Goal: Browse casually: Explore the website without a specific task or goal

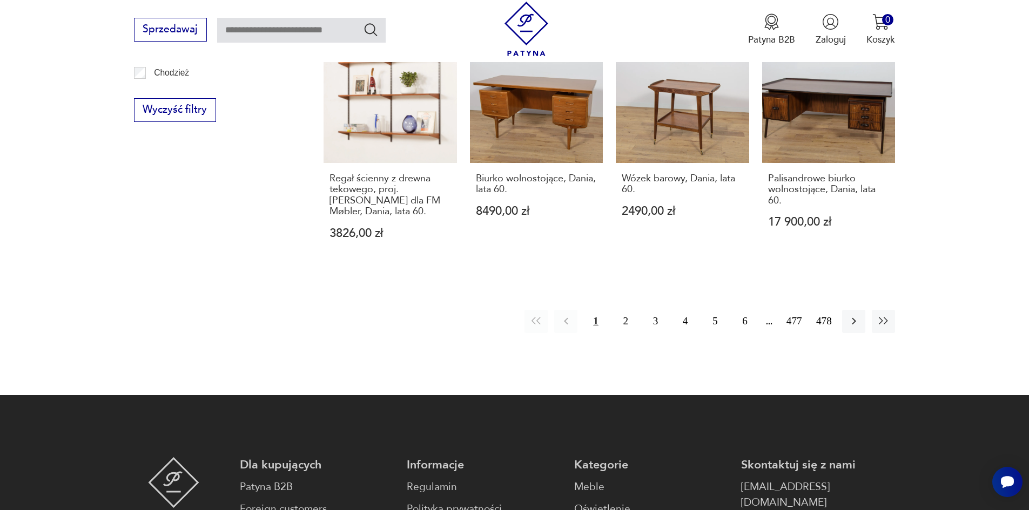
scroll to position [1350, 0]
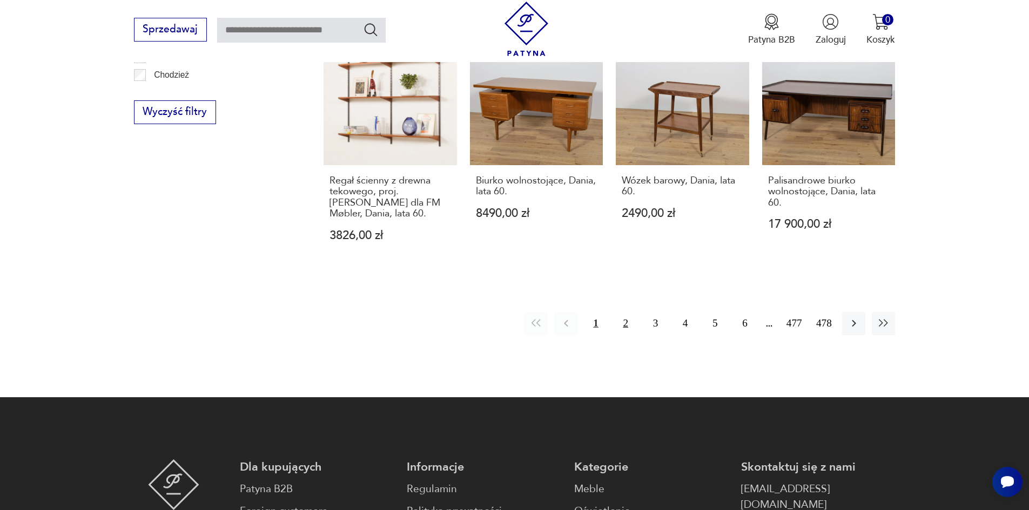
click at [621, 312] on button "2" at bounding box center [625, 323] width 23 height 23
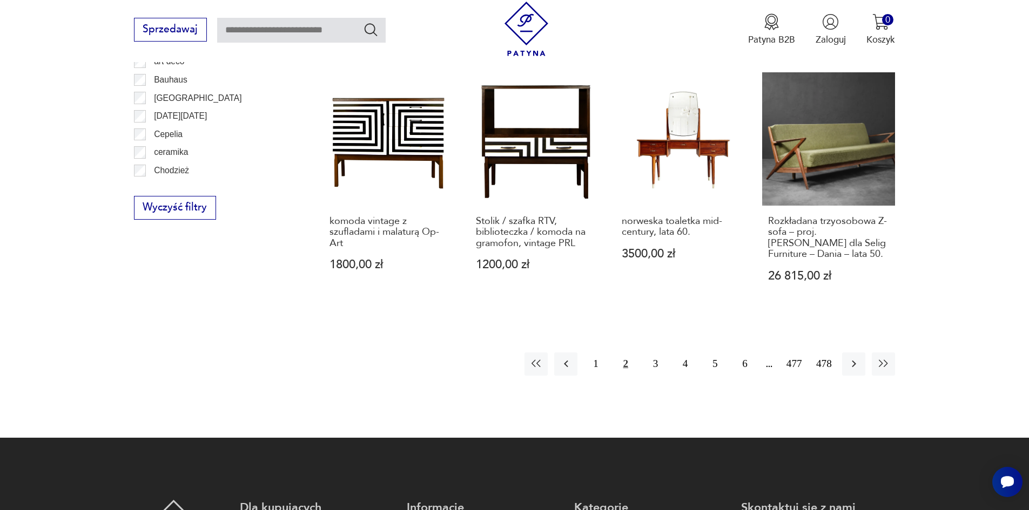
scroll to position [1257, 0]
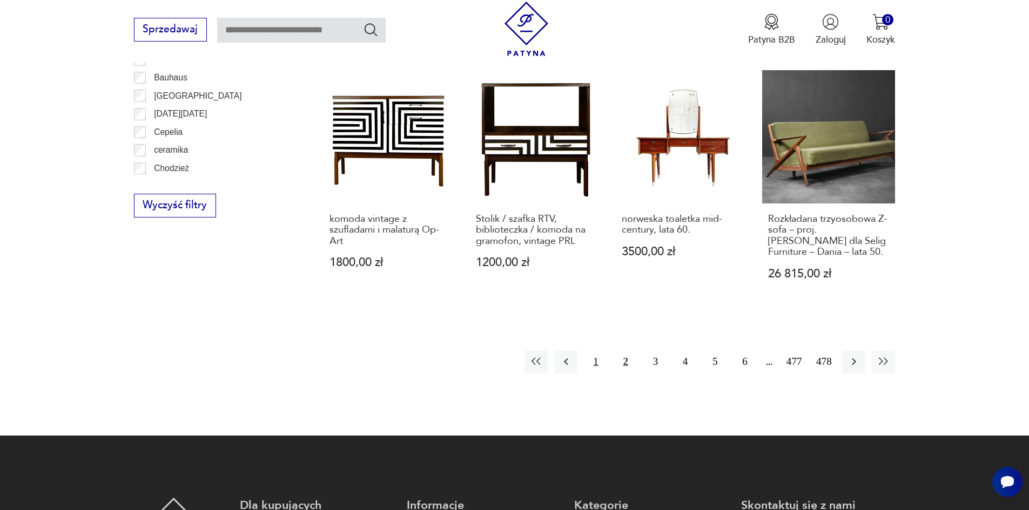
click at [599, 350] on button "1" at bounding box center [595, 361] width 23 height 23
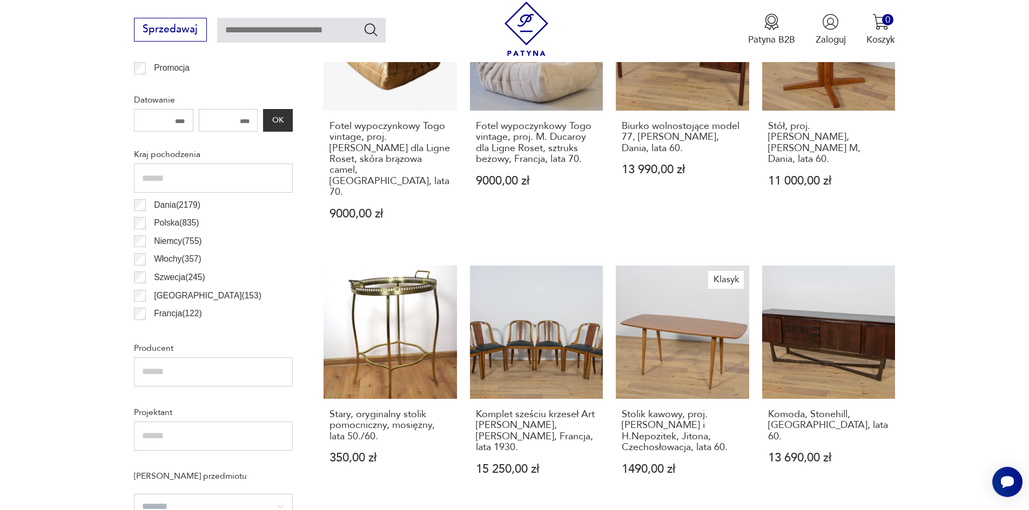
scroll to position [591, 0]
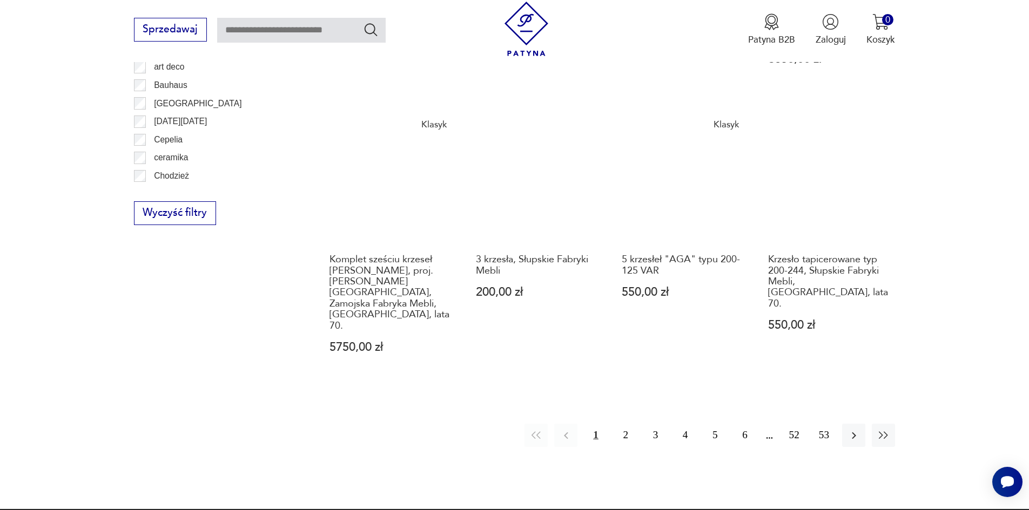
scroll to position [1256, 0]
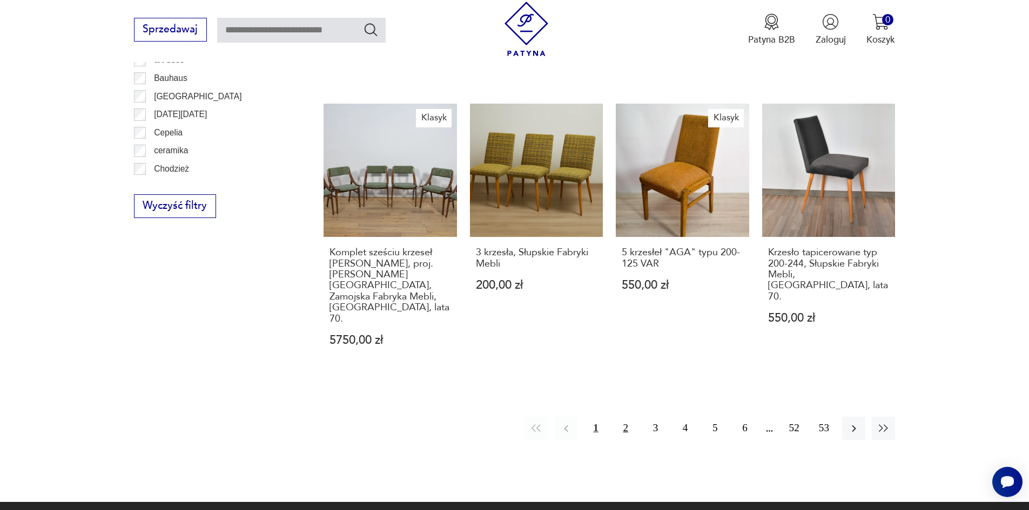
click at [625, 417] on button "2" at bounding box center [625, 428] width 23 height 23
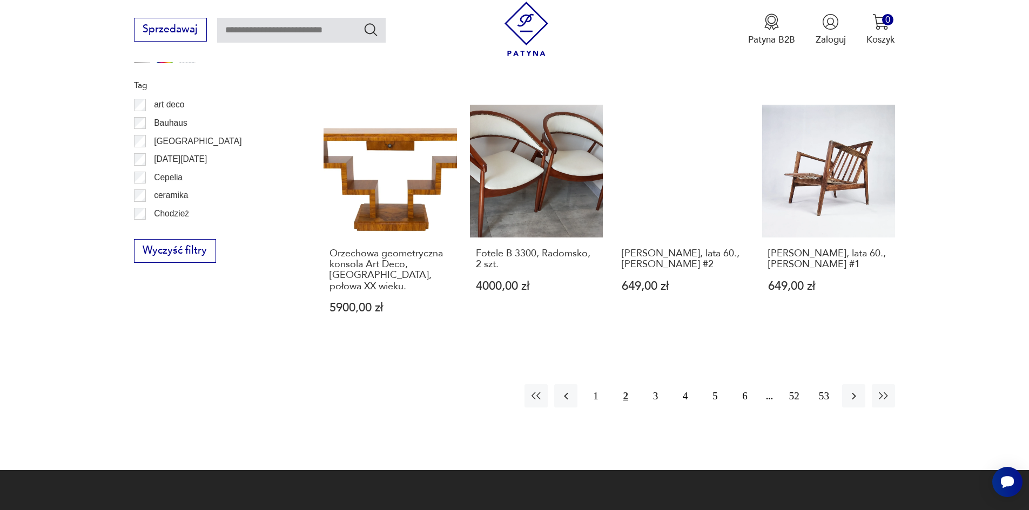
scroll to position [1261, 0]
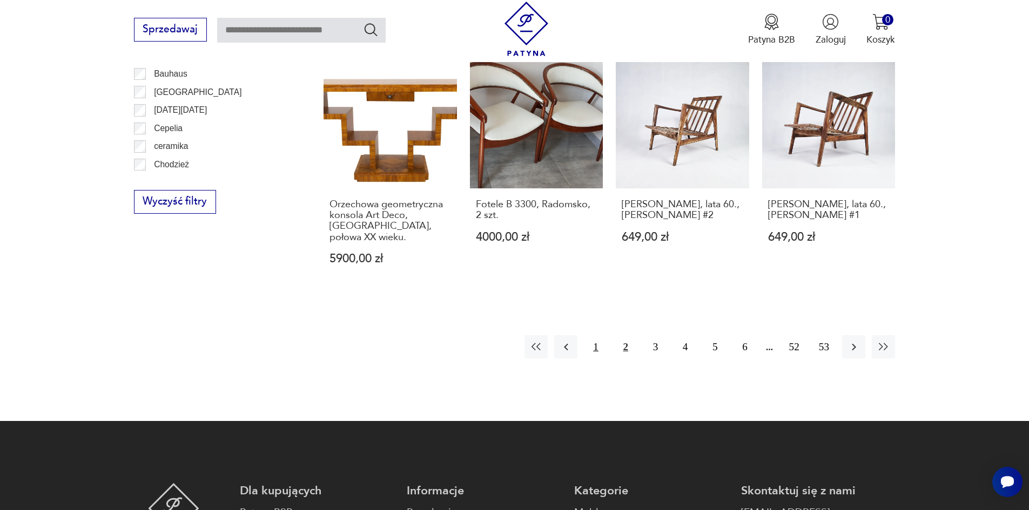
click at [597, 335] on button "1" at bounding box center [595, 346] width 23 height 23
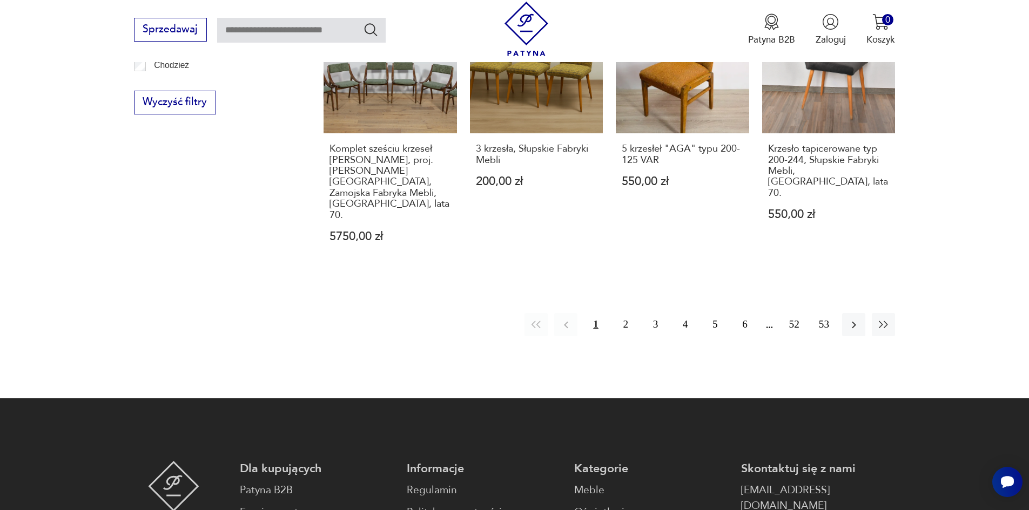
scroll to position [1355, 0]
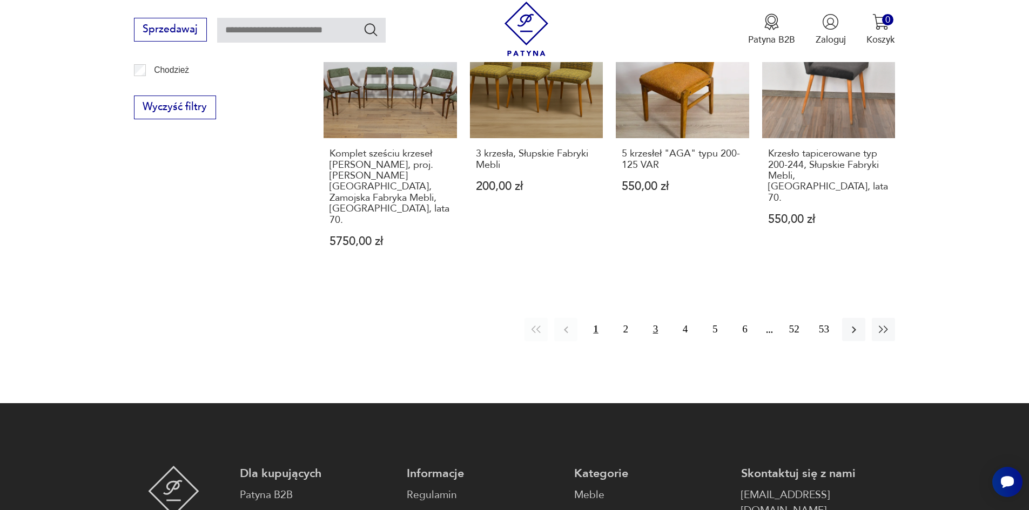
click at [653, 318] on button "3" at bounding box center [655, 329] width 23 height 23
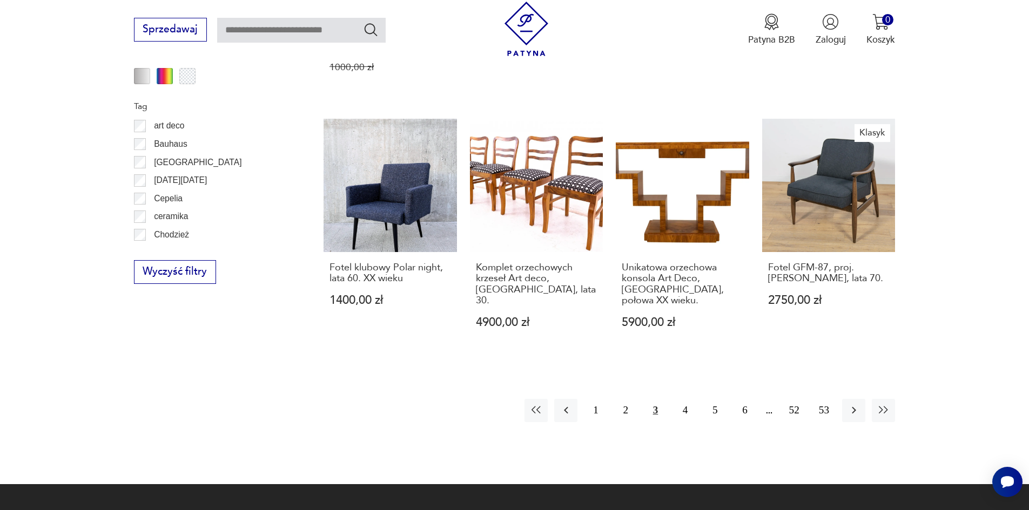
scroll to position [1260, 0]
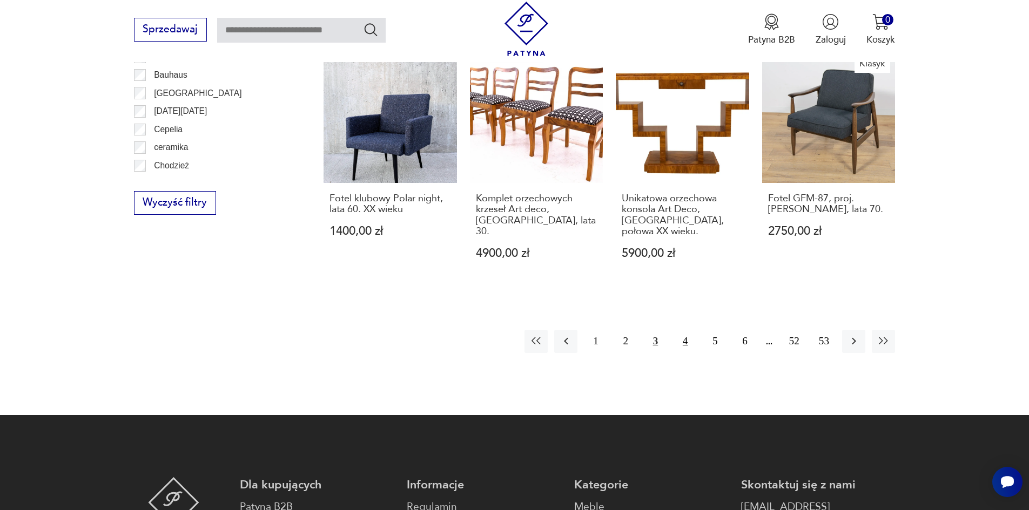
click at [684, 330] on button "4" at bounding box center [684, 341] width 23 height 23
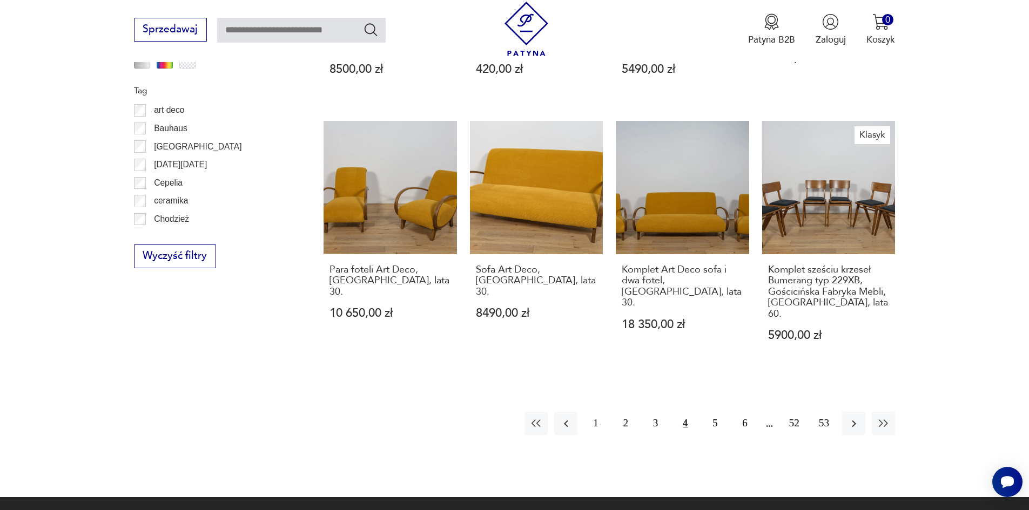
scroll to position [1213, 0]
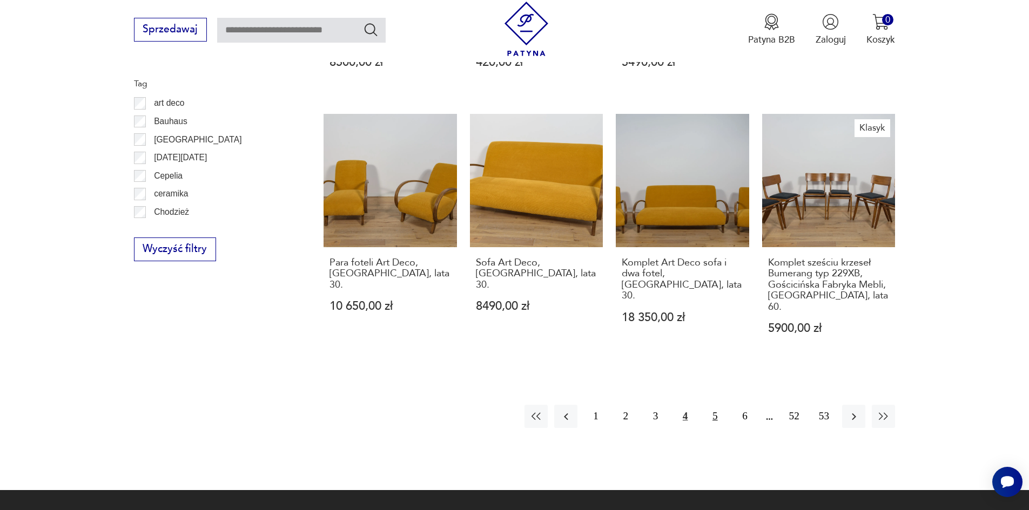
click at [715, 405] on button "5" at bounding box center [714, 416] width 23 height 23
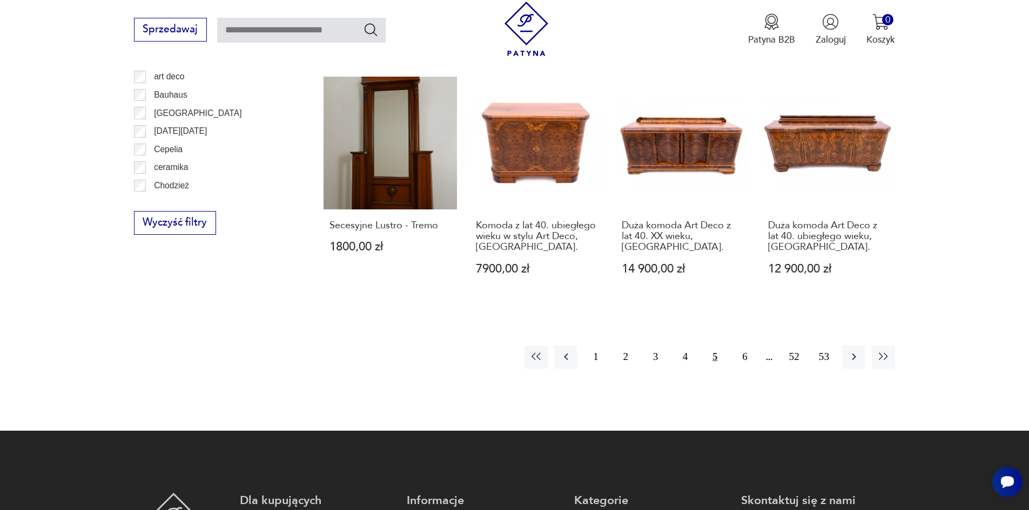
scroll to position [1280, 0]
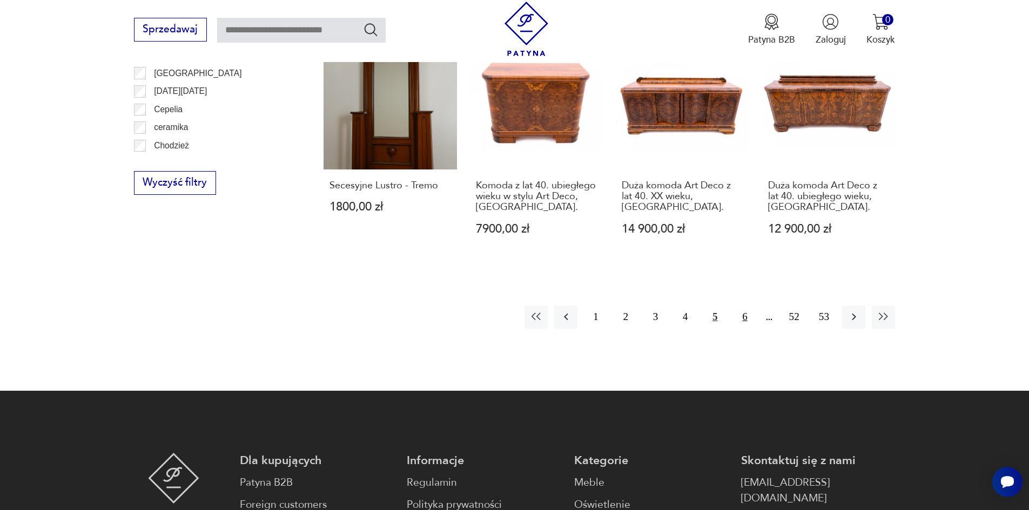
click at [743, 306] on button "6" at bounding box center [744, 317] width 23 height 23
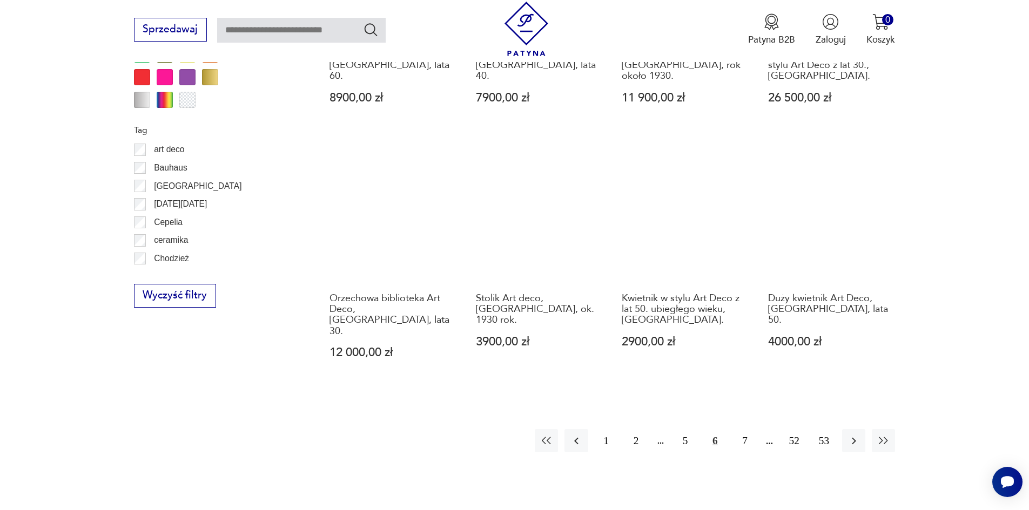
scroll to position [1236, 0]
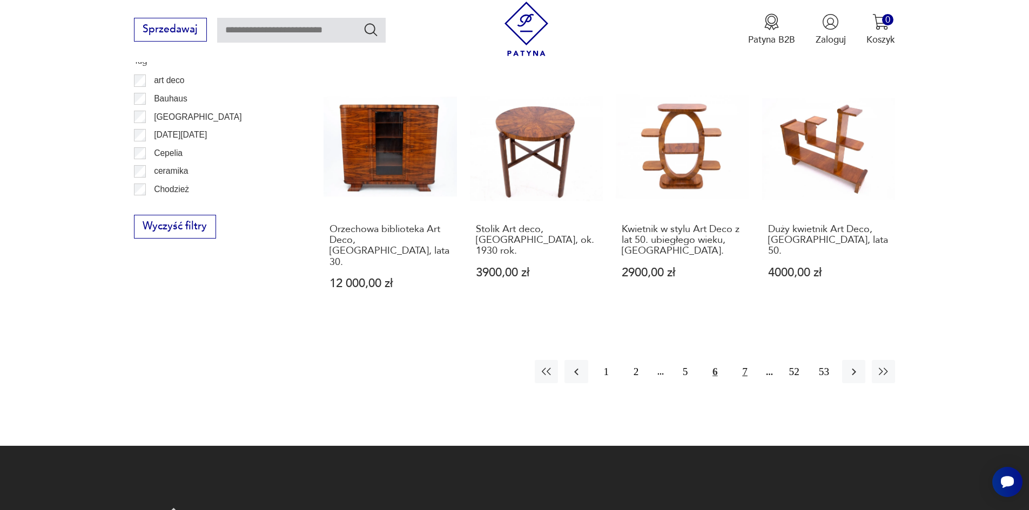
click at [740, 360] on button "7" at bounding box center [744, 371] width 23 height 23
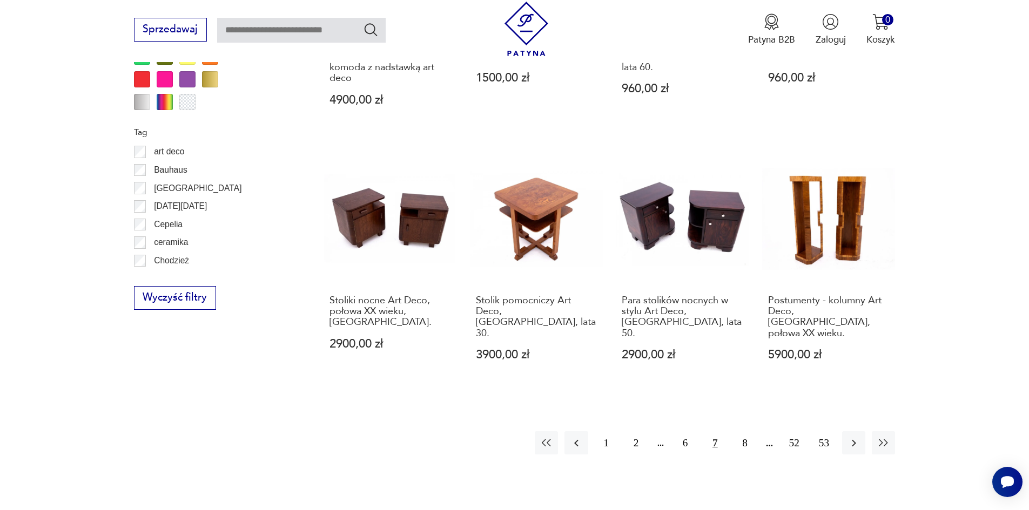
scroll to position [1170, 0]
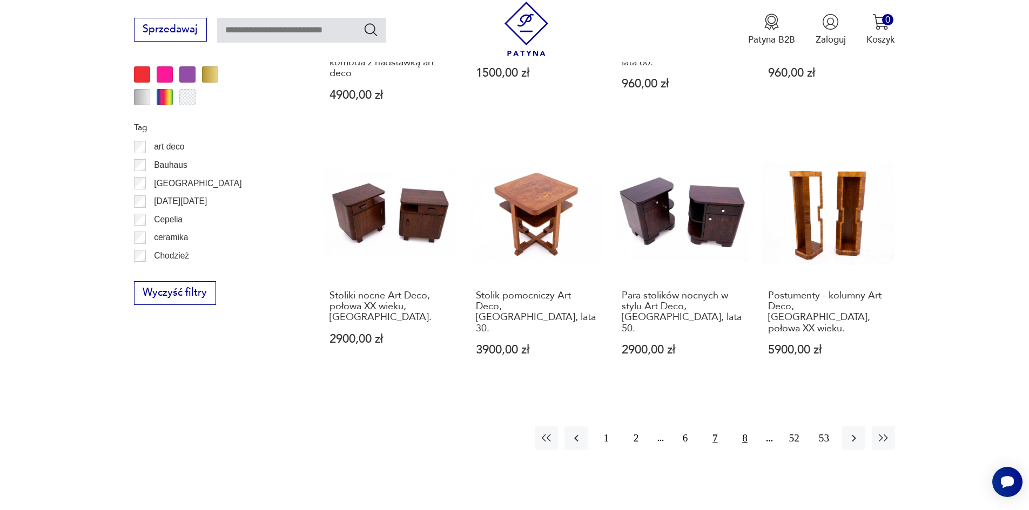
click at [744, 427] on button "8" at bounding box center [744, 438] width 23 height 23
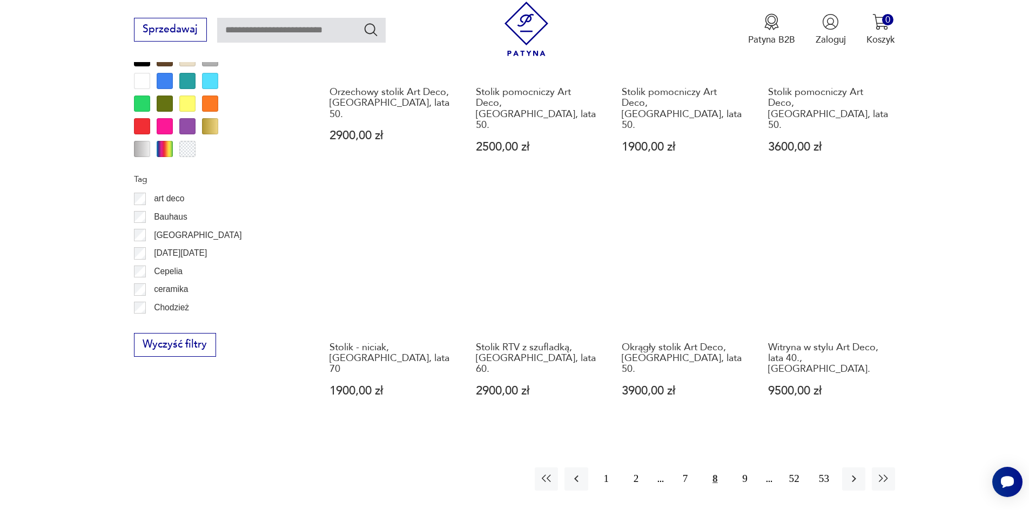
scroll to position [1208, 0]
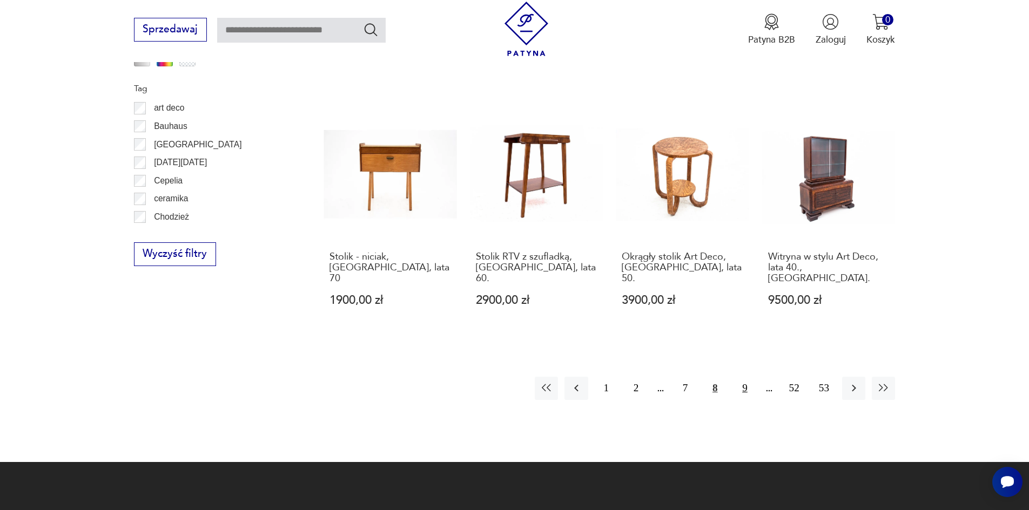
click at [745, 377] on button "9" at bounding box center [744, 388] width 23 height 23
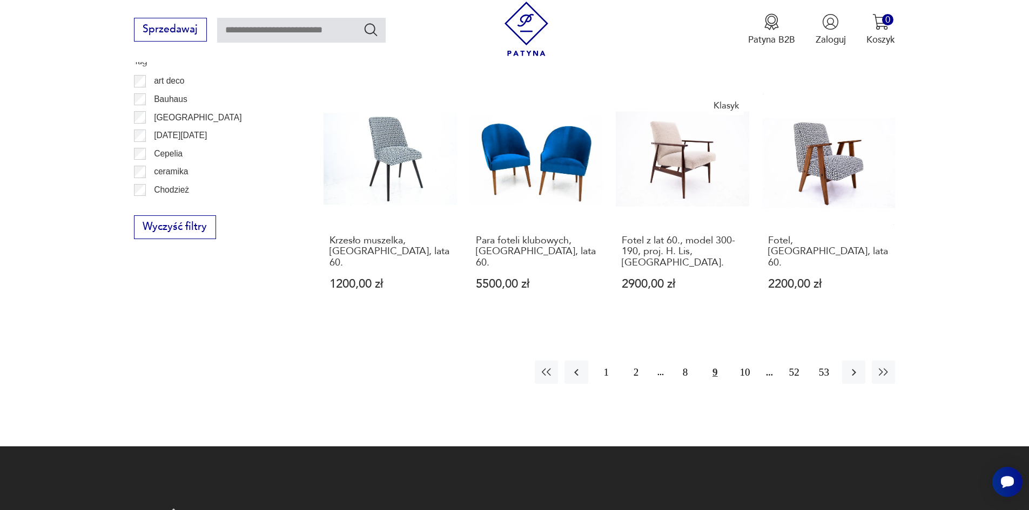
scroll to position [1314, 0]
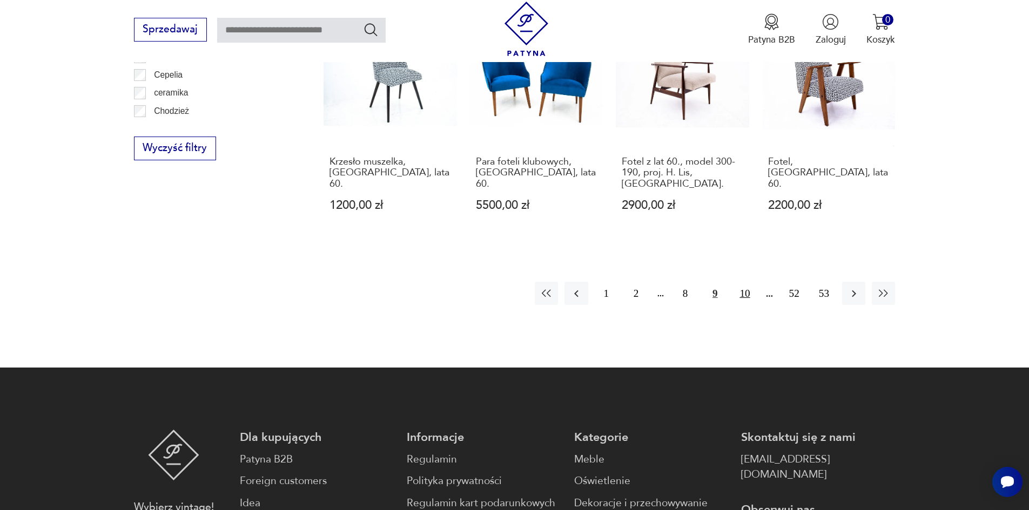
click at [746, 282] on button "10" at bounding box center [744, 293] width 23 height 23
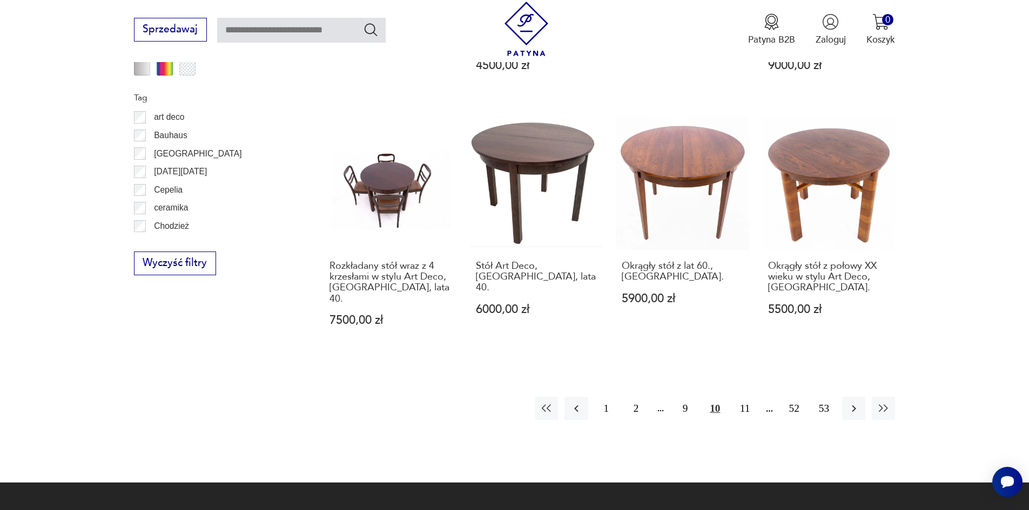
scroll to position [1231, 0]
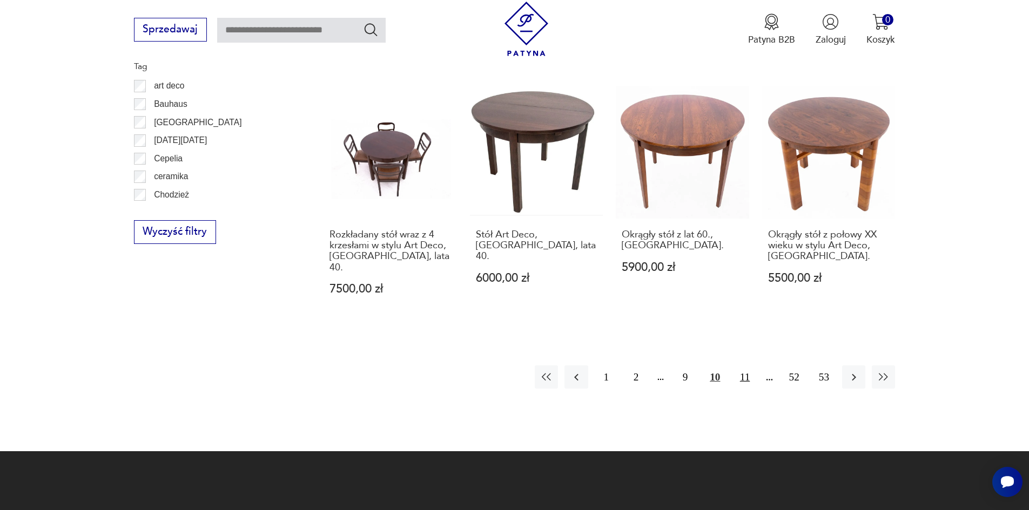
click at [744, 366] on button "11" at bounding box center [744, 377] width 23 height 23
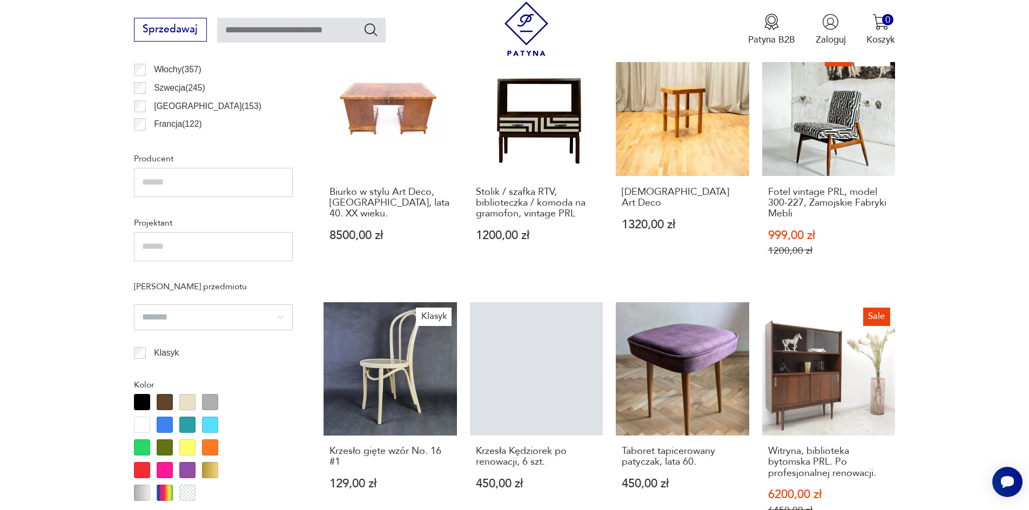
scroll to position [864, 0]
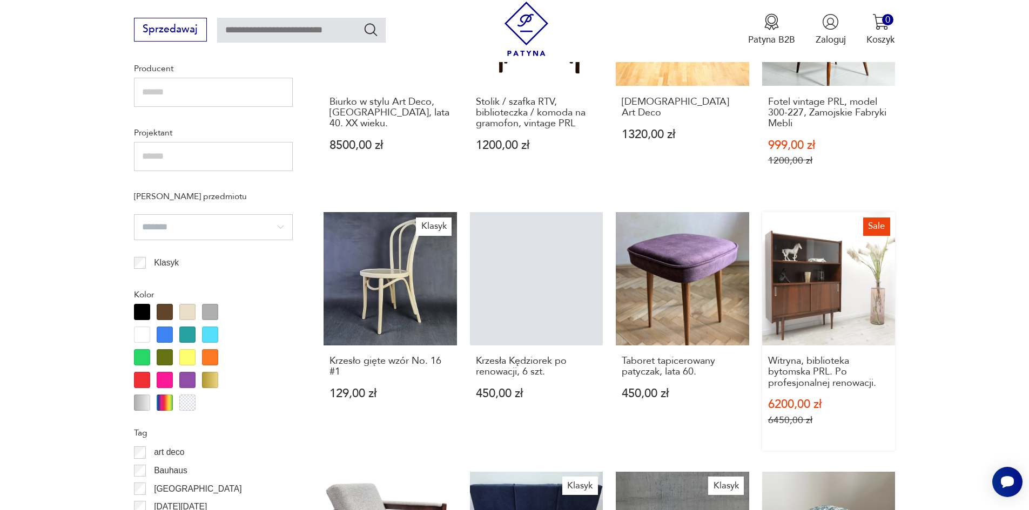
click at [789, 308] on link "[PERSON_NAME], biblioteka bytomska PRL. Po profesjonalnej renowacji. 6200,00 zł…" at bounding box center [828, 331] width 133 height 239
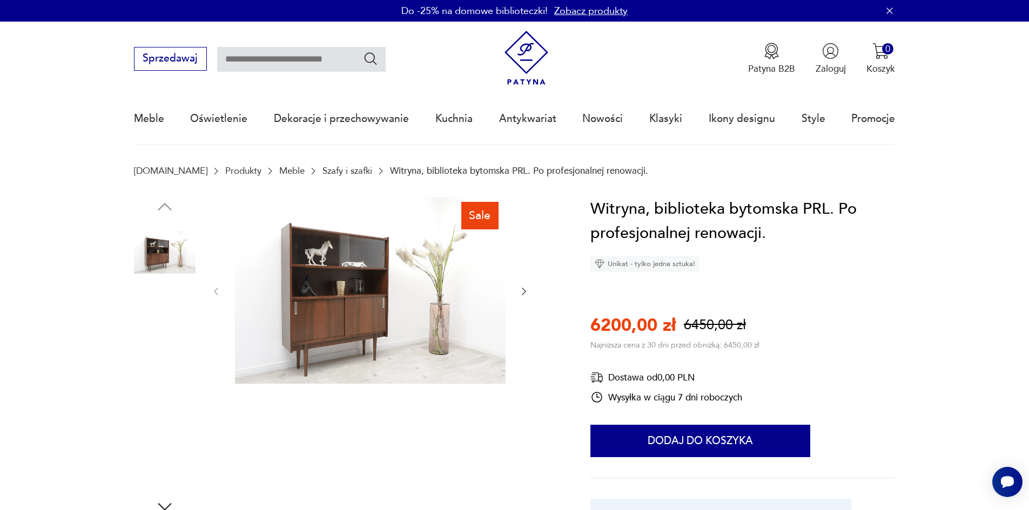
click at [170, 388] on img at bounding box center [165, 391] width 62 height 62
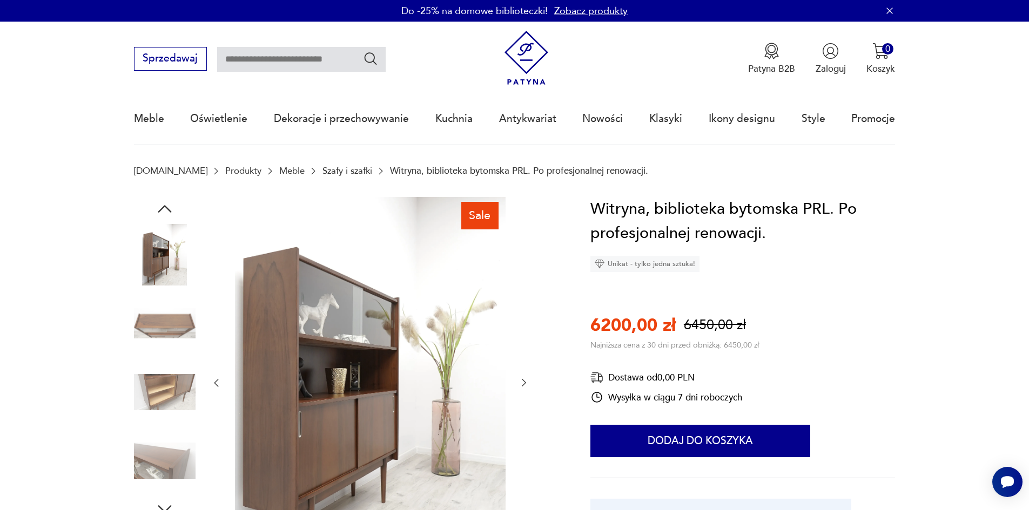
click at [161, 449] on img at bounding box center [165, 461] width 62 height 62
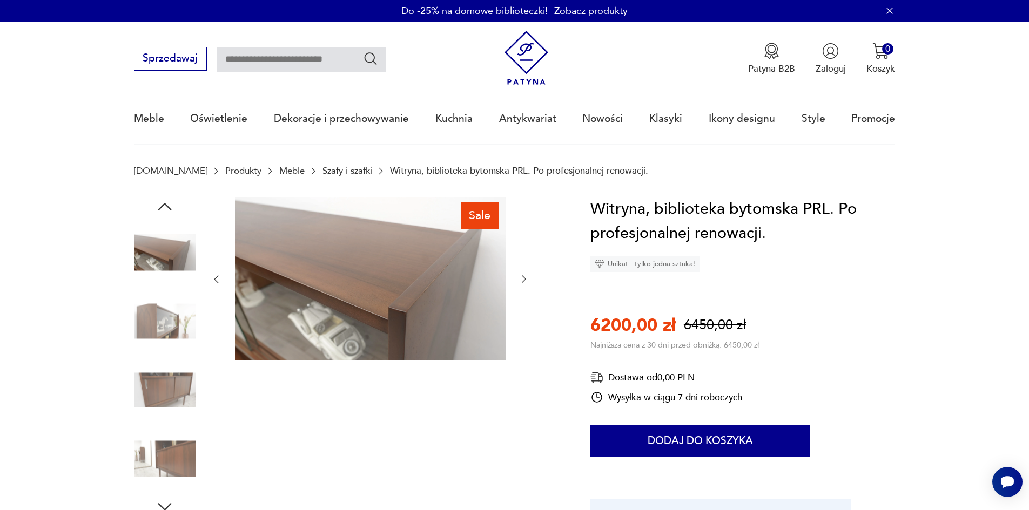
click at [166, 457] on img at bounding box center [165, 459] width 62 height 62
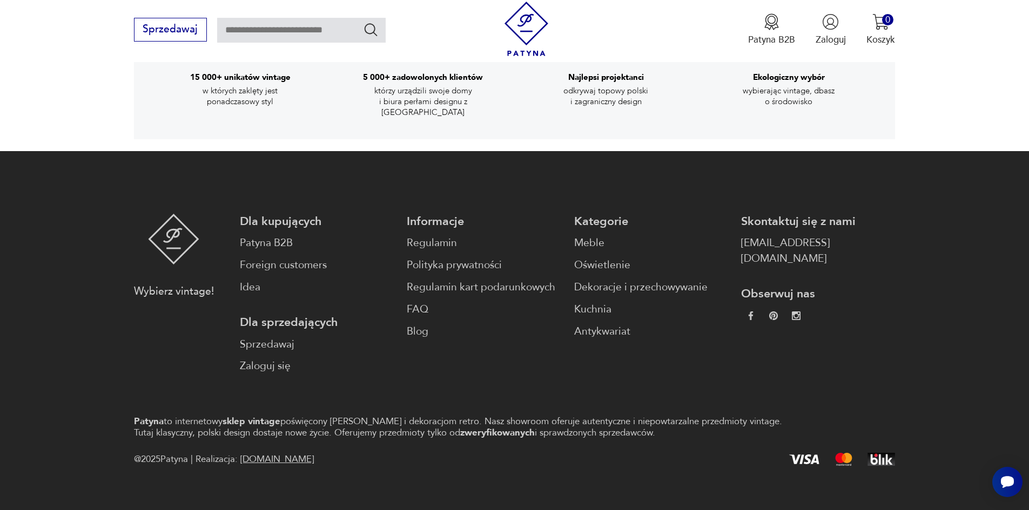
scroll to position [2110, 0]
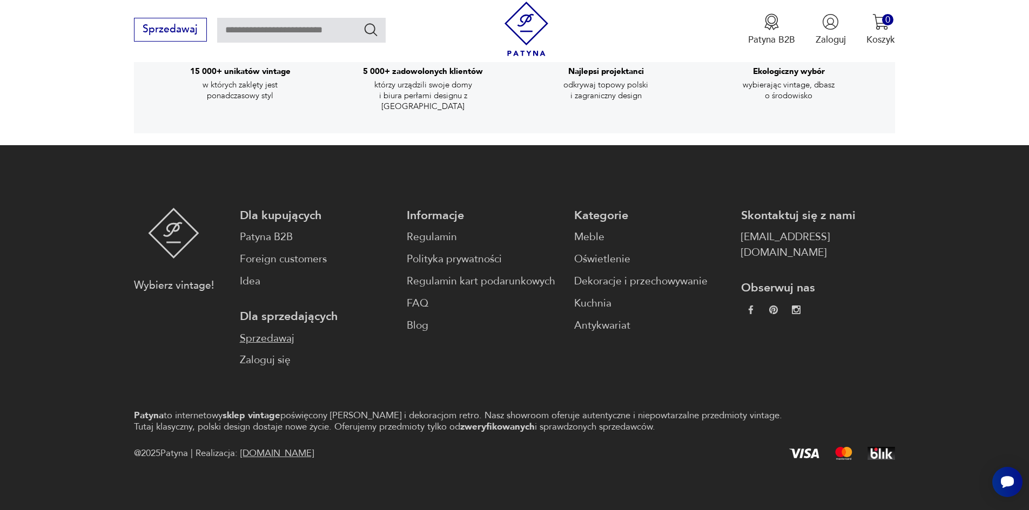
click at [276, 331] on link "Sprzedawaj" at bounding box center [317, 339] width 154 height 16
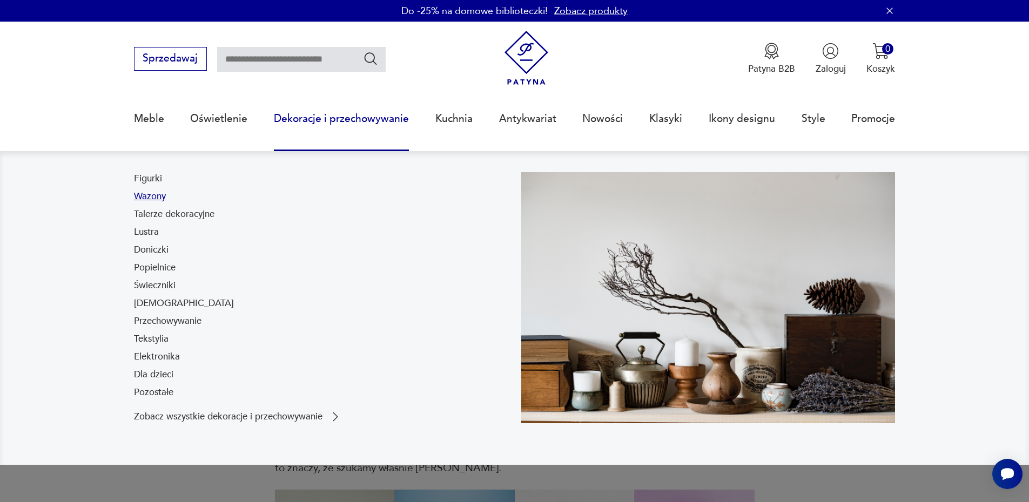
click at [159, 196] on link "Wazony" at bounding box center [150, 196] width 32 height 13
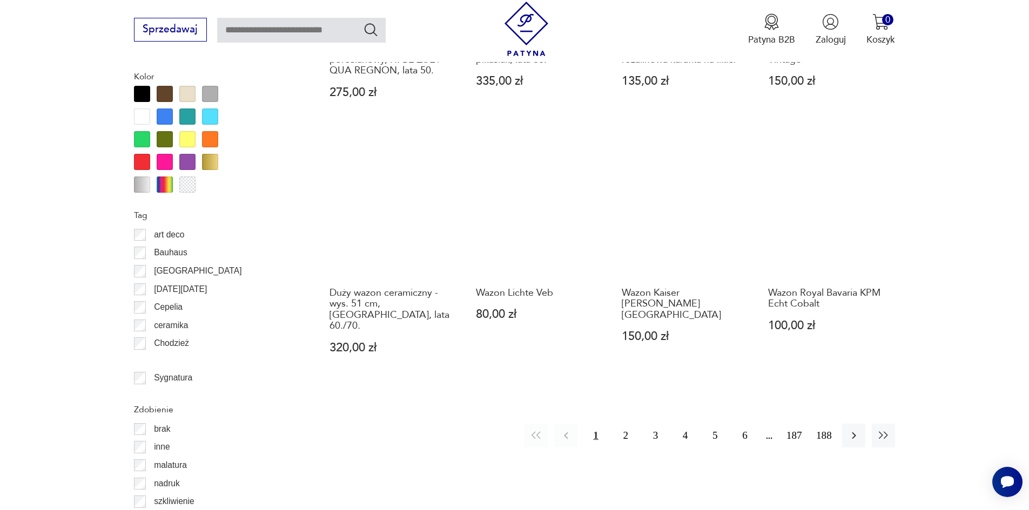
scroll to position [1222, 0]
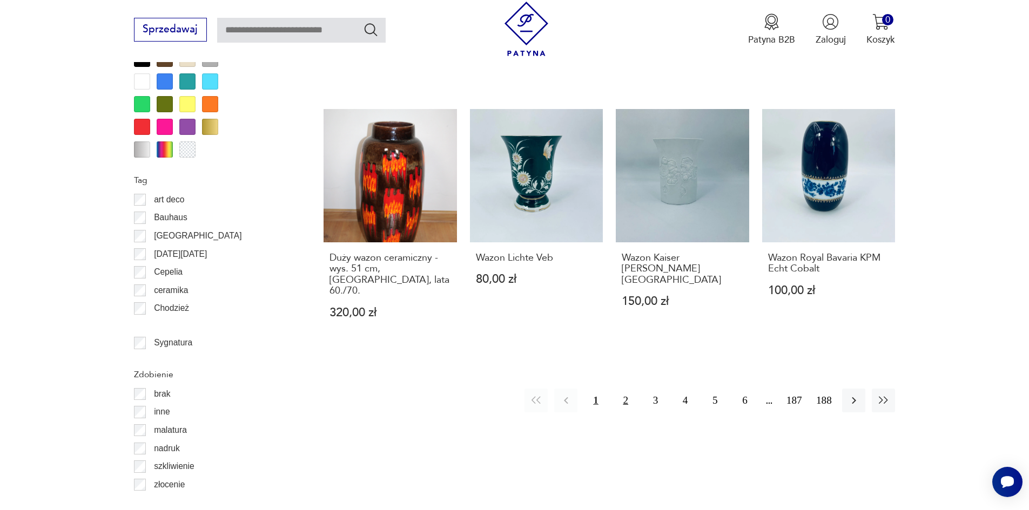
click at [627, 389] on button "2" at bounding box center [625, 400] width 23 height 23
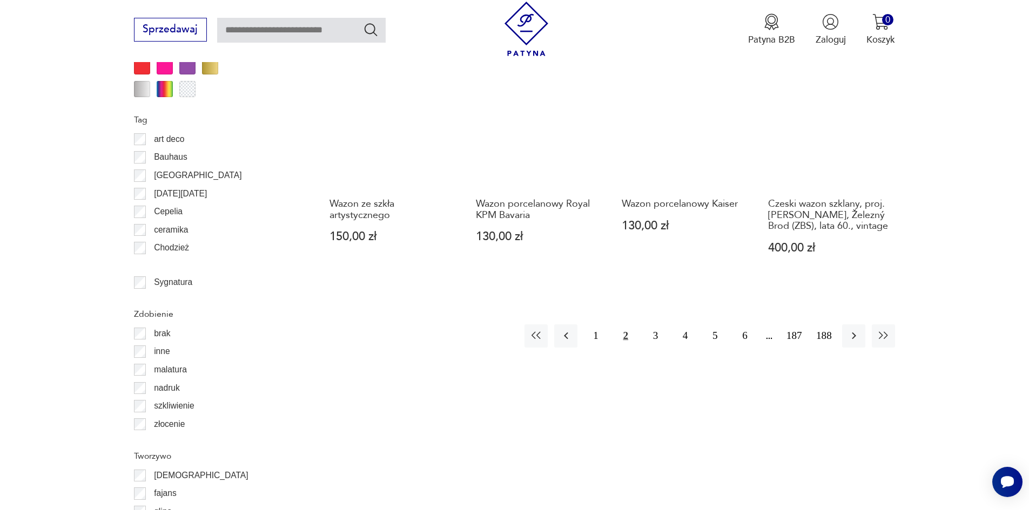
scroll to position [1296, 0]
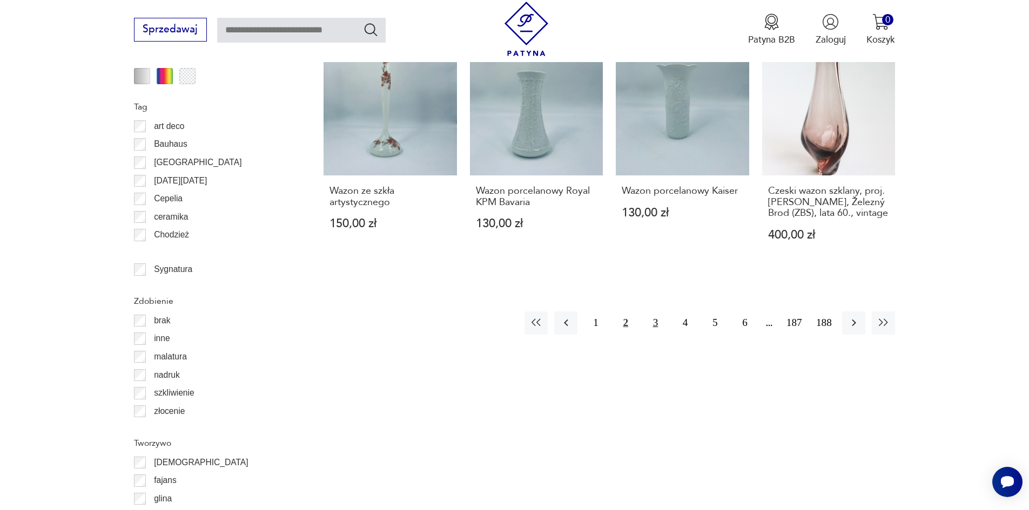
click at [657, 312] on button "3" at bounding box center [655, 323] width 23 height 23
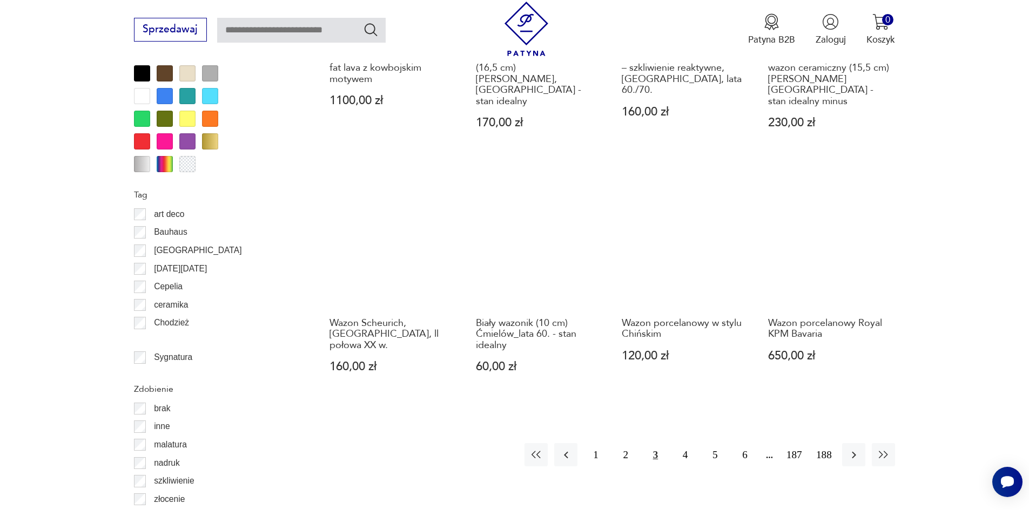
scroll to position [1262, 0]
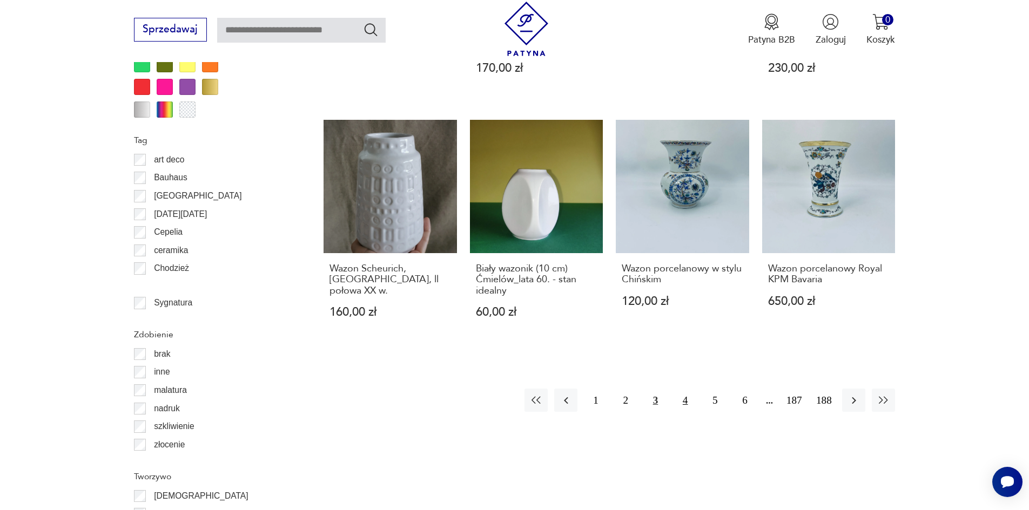
click at [680, 389] on button "4" at bounding box center [684, 400] width 23 height 23
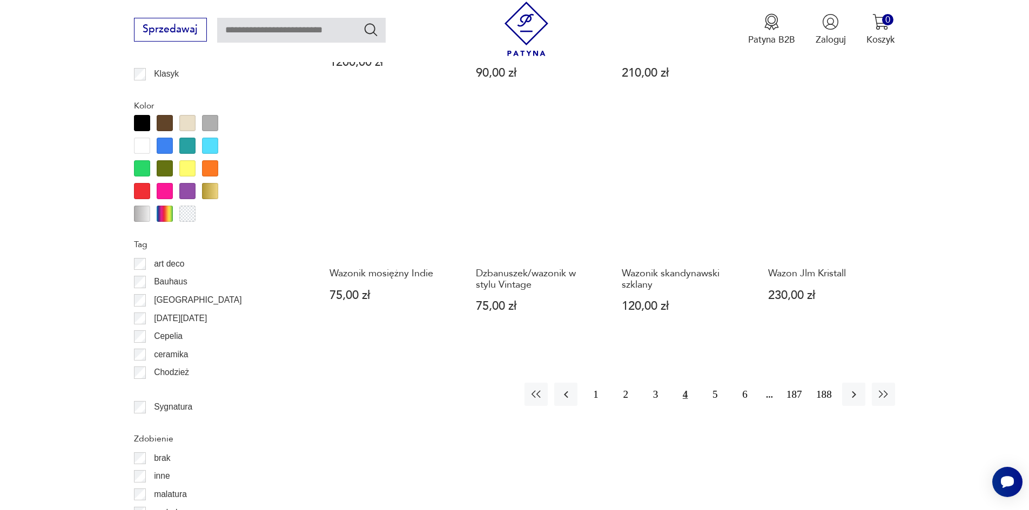
scroll to position [1164, 0]
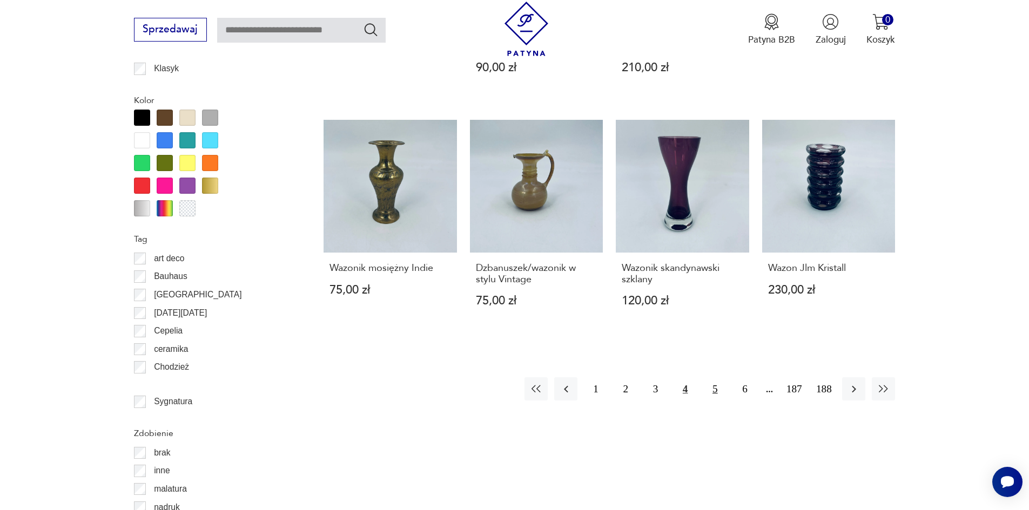
click at [715, 387] on button "5" at bounding box center [714, 388] width 23 height 23
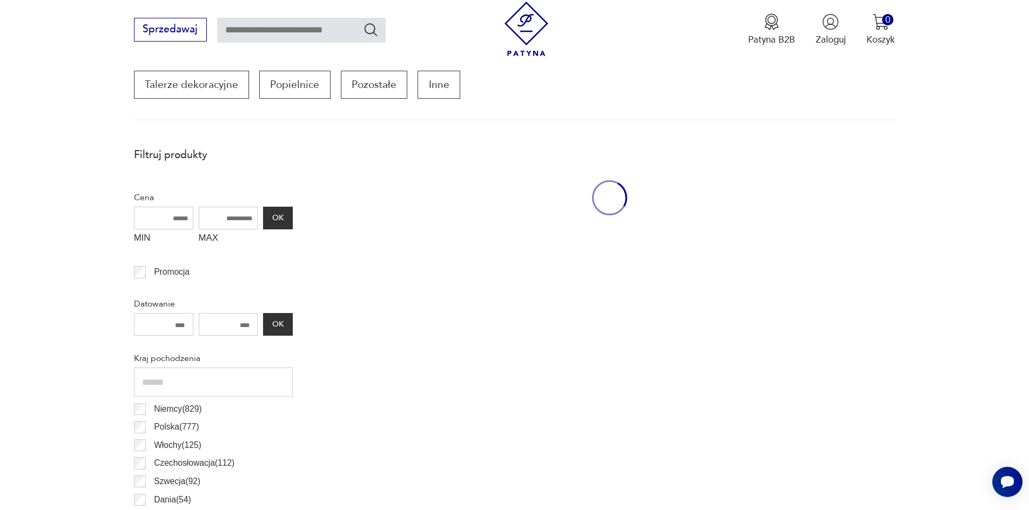
scroll to position [360, 0]
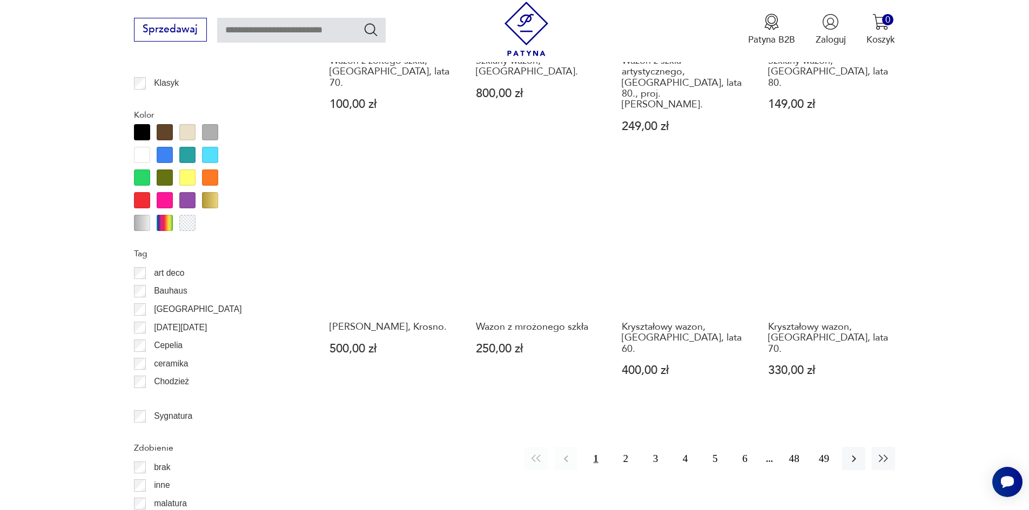
scroll to position [1191, 0]
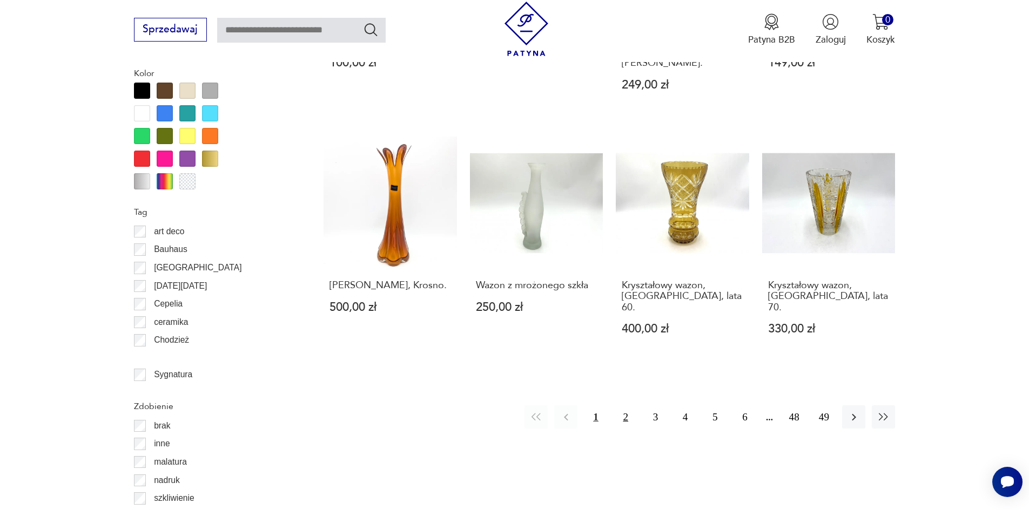
click at [626, 405] on button "2" at bounding box center [625, 416] width 23 height 23
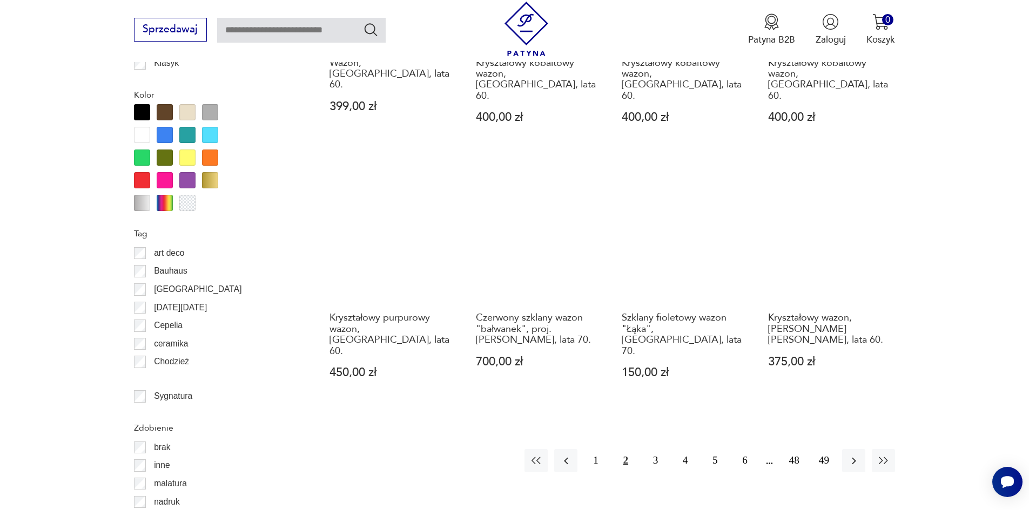
scroll to position [1241, 0]
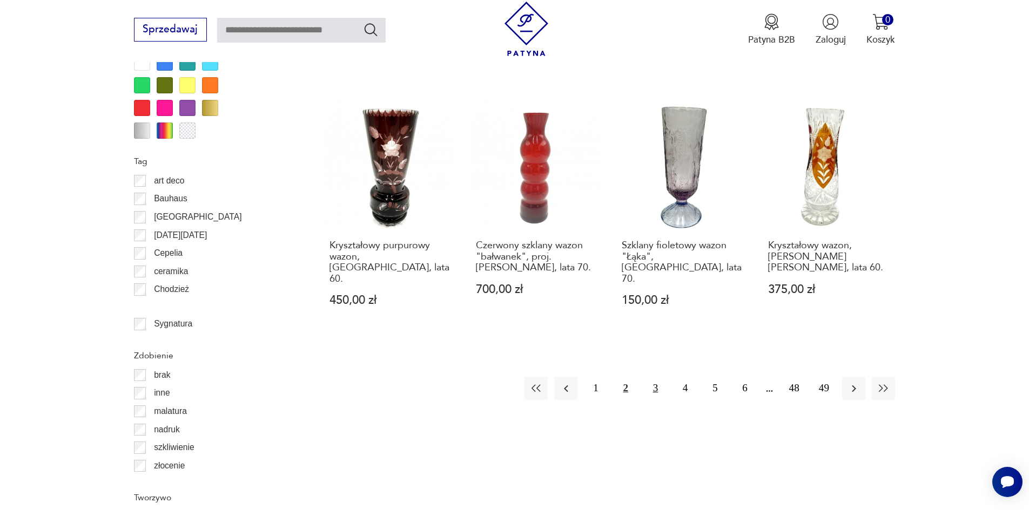
click at [650, 377] on button "3" at bounding box center [655, 388] width 23 height 23
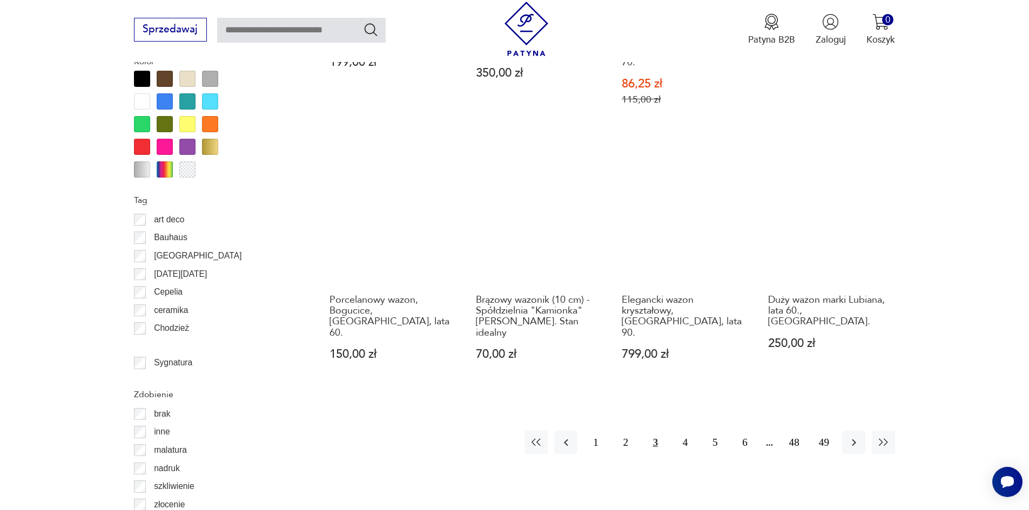
scroll to position [1236, 0]
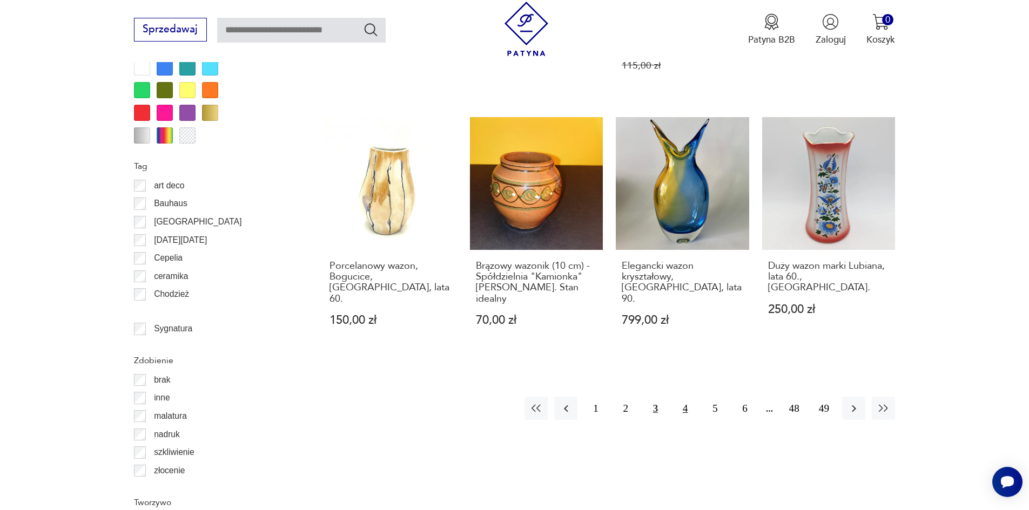
click at [685, 397] on button "4" at bounding box center [684, 408] width 23 height 23
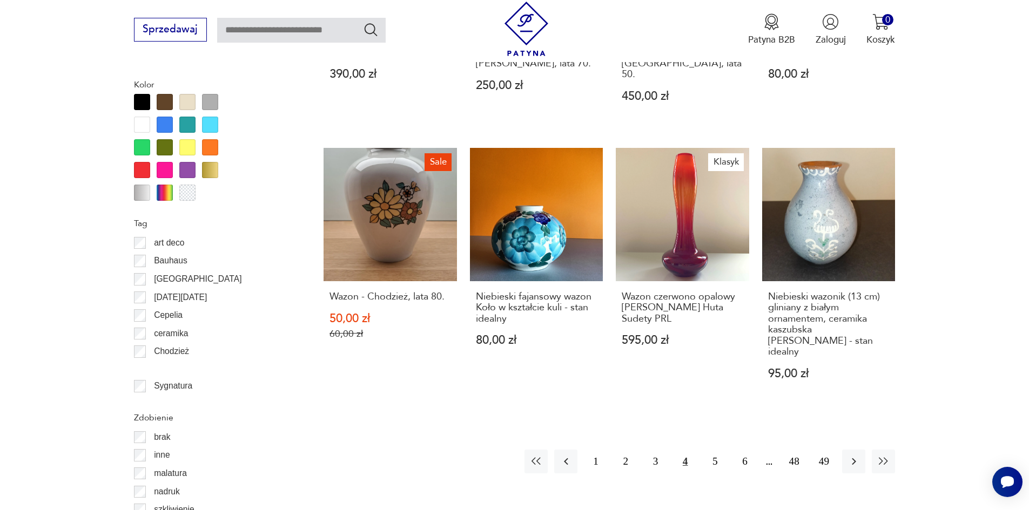
scroll to position [1213, 0]
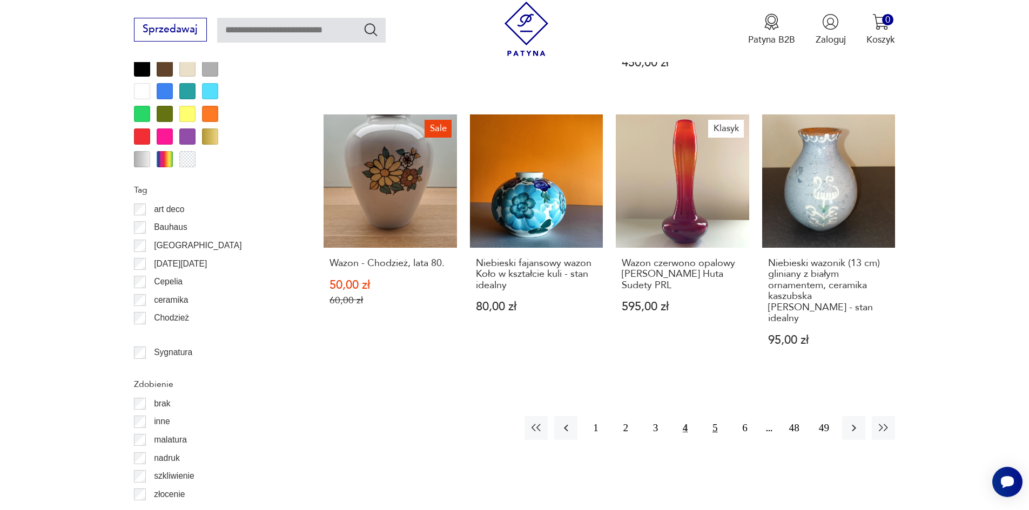
click at [715, 416] on button "5" at bounding box center [714, 427] width 23 height 23
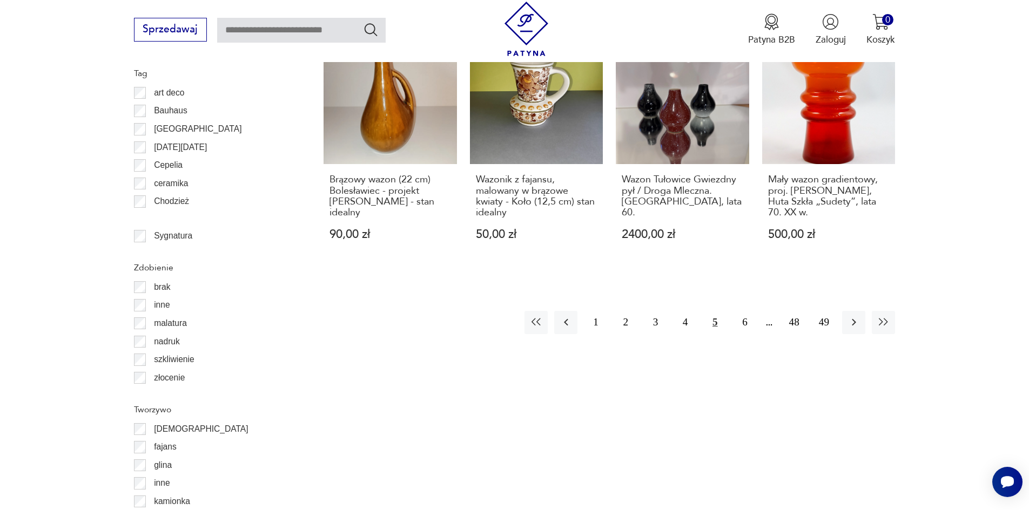
scroll to position [1332, 0]
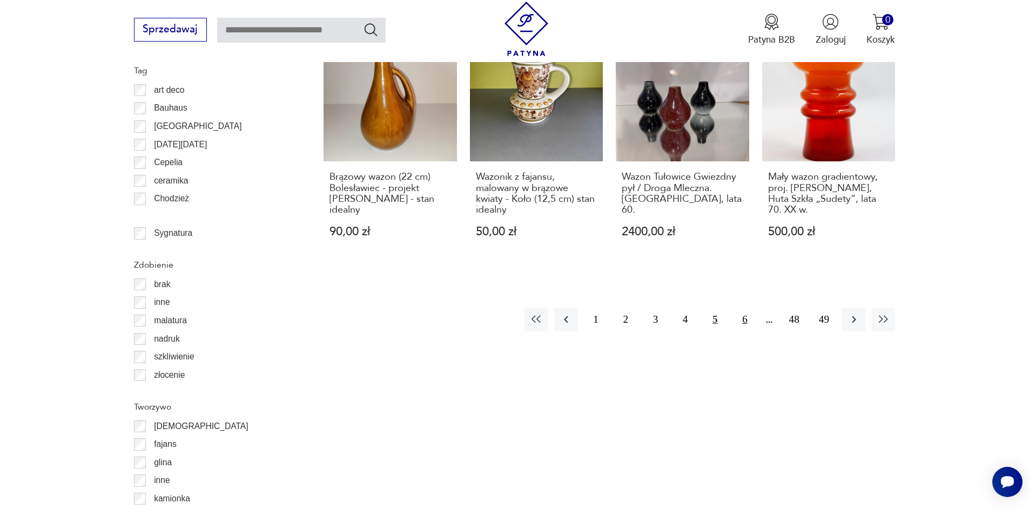
click at [747, 318] on button "6" at bounding box center [744, 319] width 23 height 23
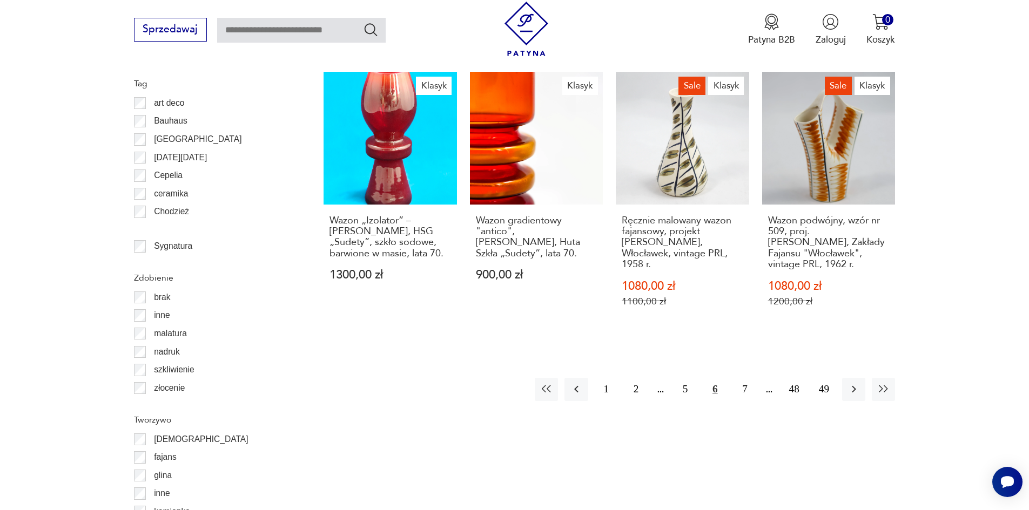
scroll to position [1322, 0]
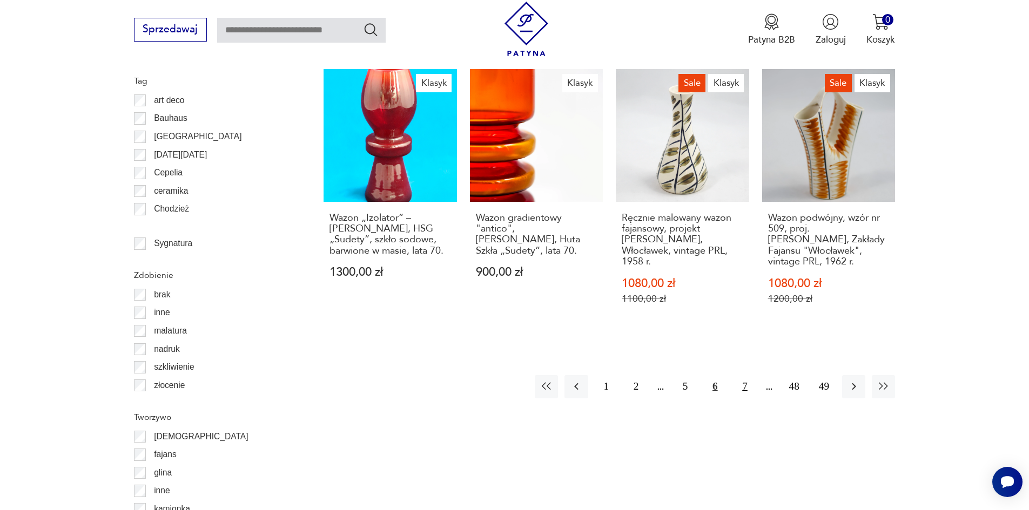
click at [746, 375] on button "7" at bounding box center [744, 386] width 23 height 23
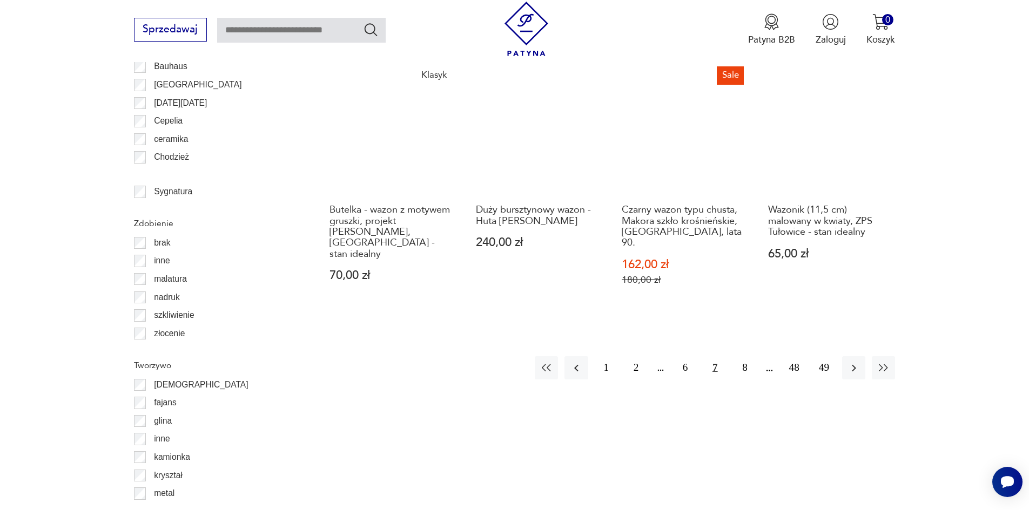
scroll to position [1382, 0]
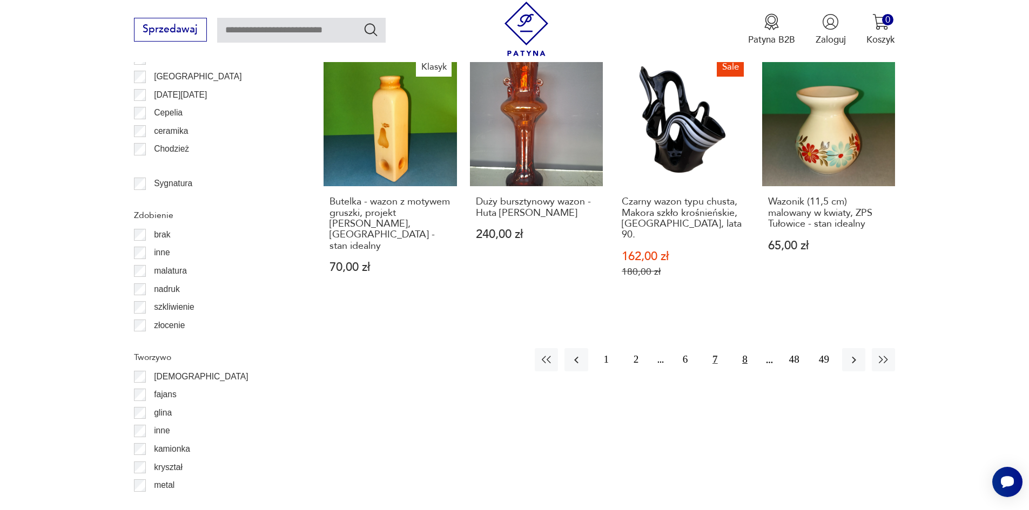
click at [746, 348] on button "8" at bounding box center [744, 359] width 23 height 23
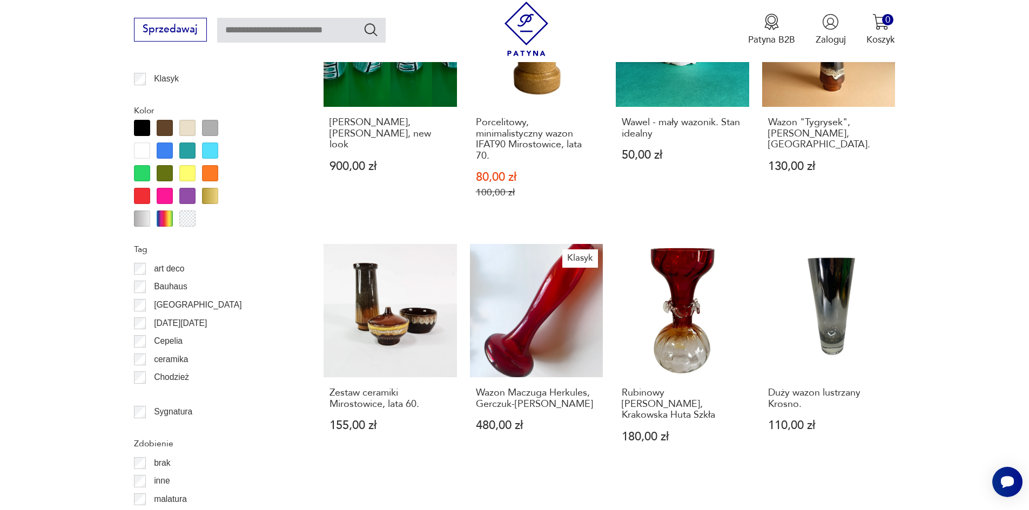
scroll to position [1145, 0]
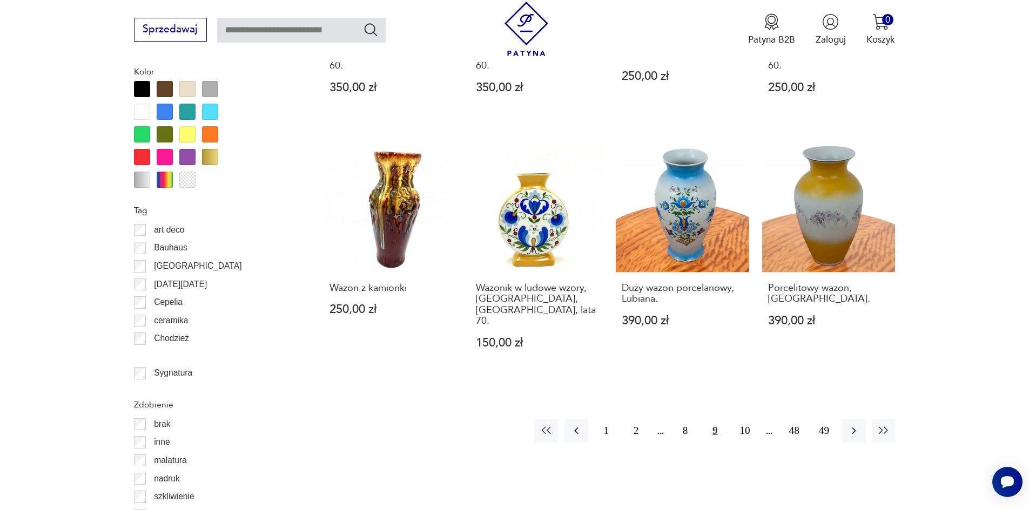
scroll to position [1187, 0]
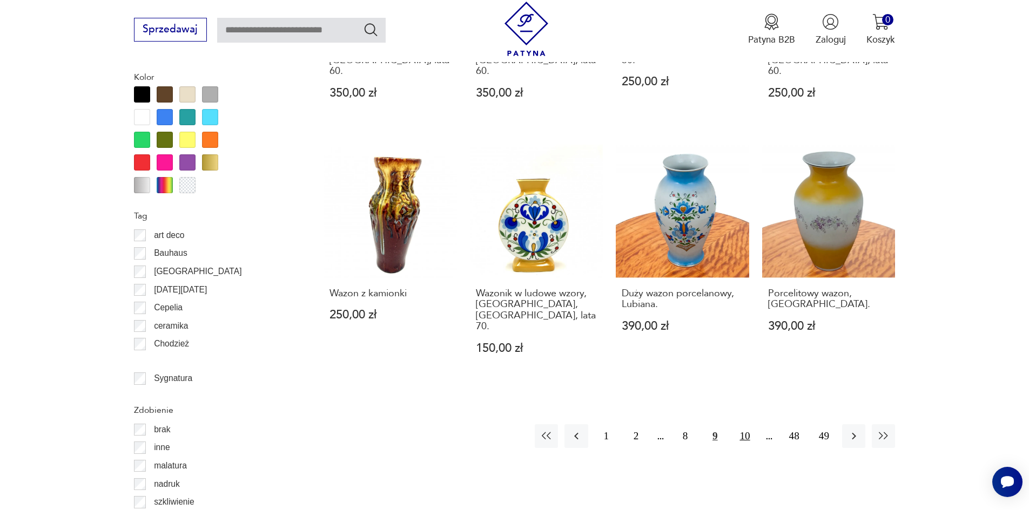
click at [748, 424] on button "10" at bounding box center [744, 435] width 23 height 23
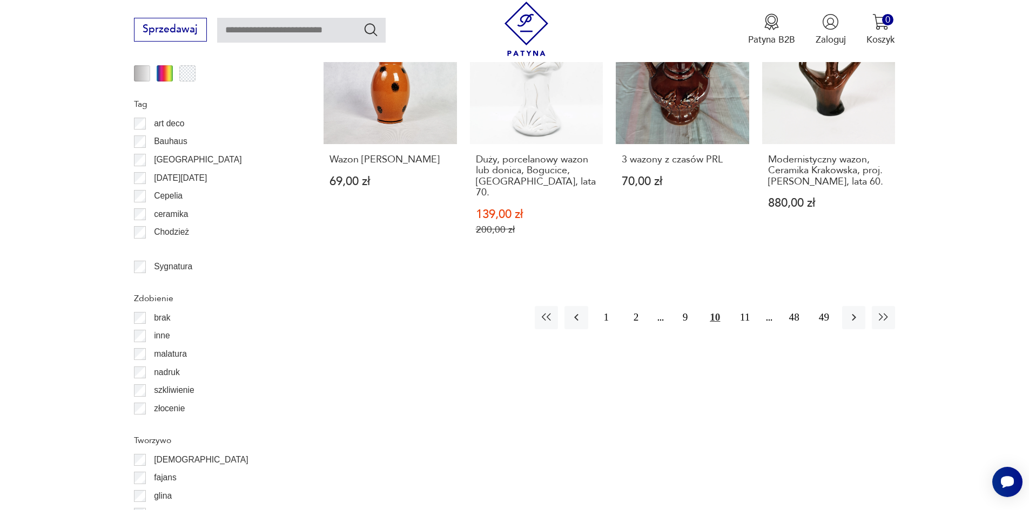
scroll to position [1303, 0]
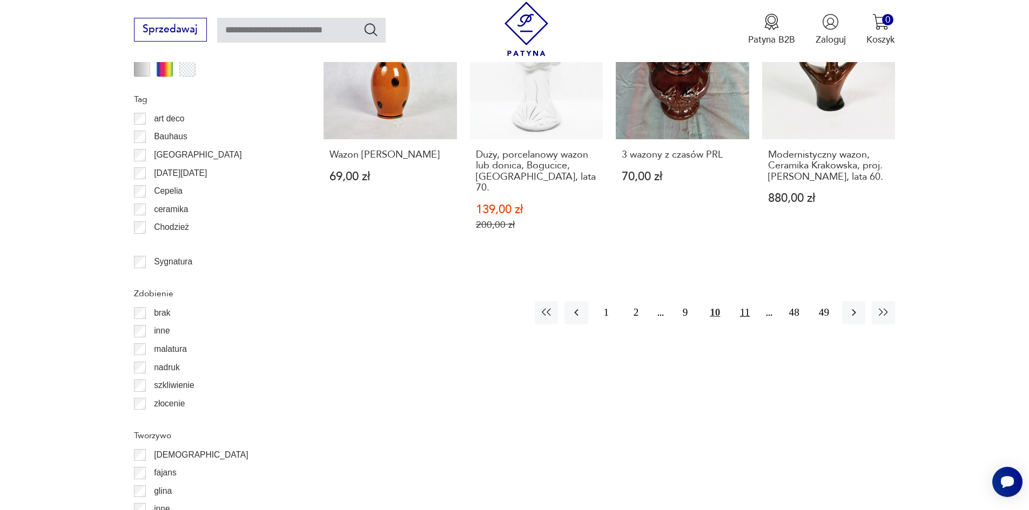
click at [748, 301] on button "11" at bounding box center [744, 312] width 23 height 23
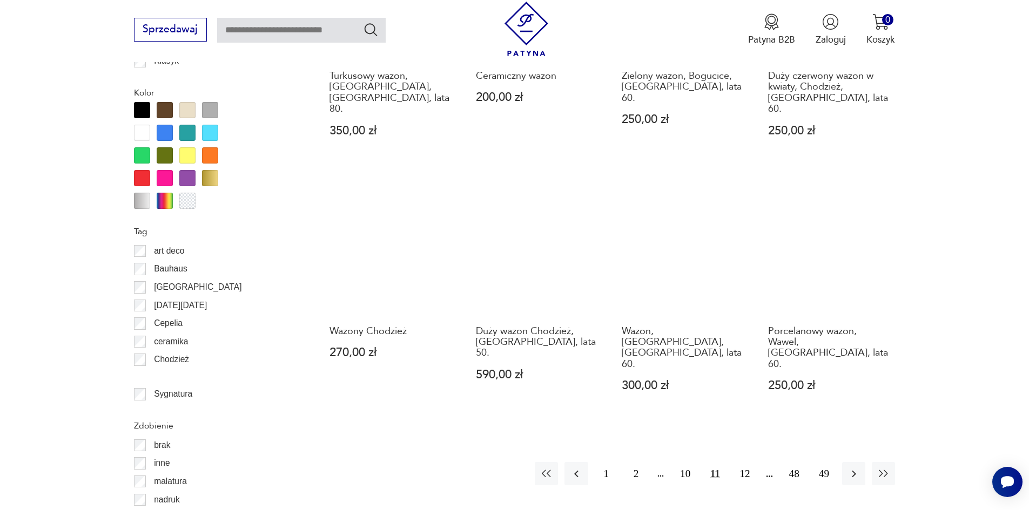
scroll to position [1226, 0]
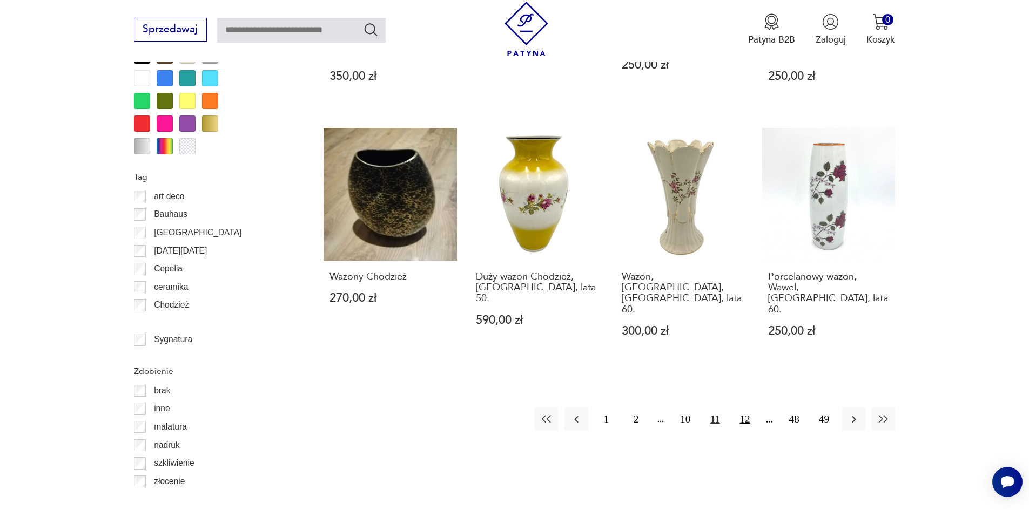
click at [744, 408] on button "12" at bounding box center [744, 419] width 23 height 23
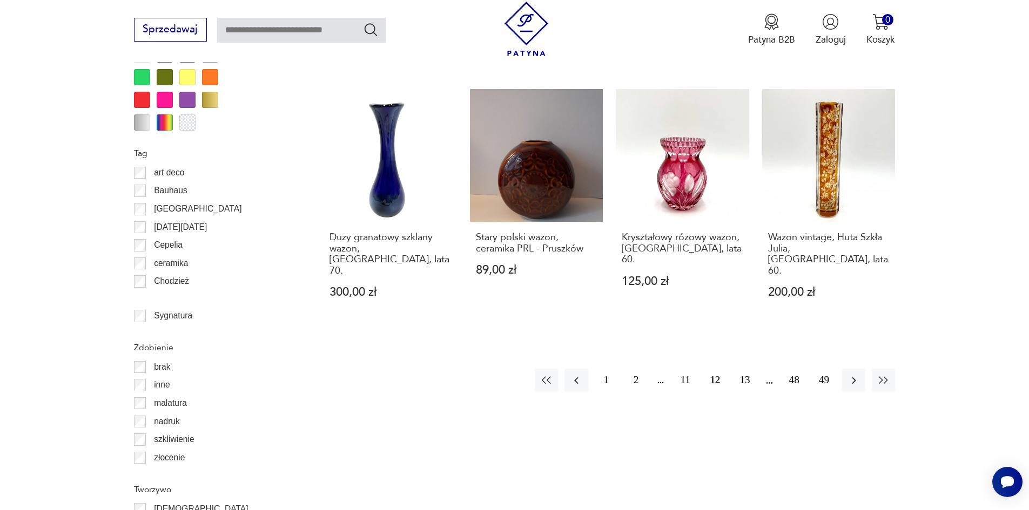
scroll to position [1257, 0]
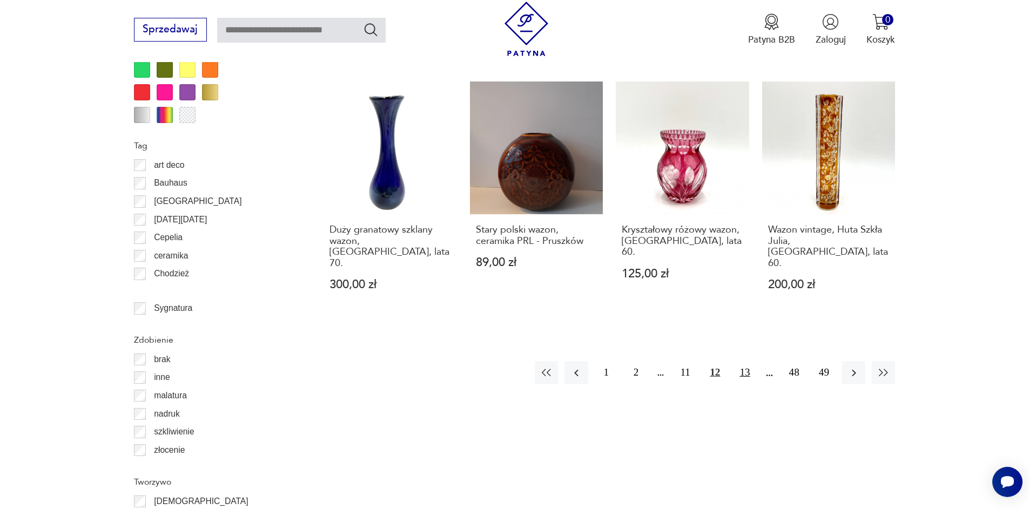
click at [741, 361] on button "13" at bounding box center [744, 372] width 23 height 23
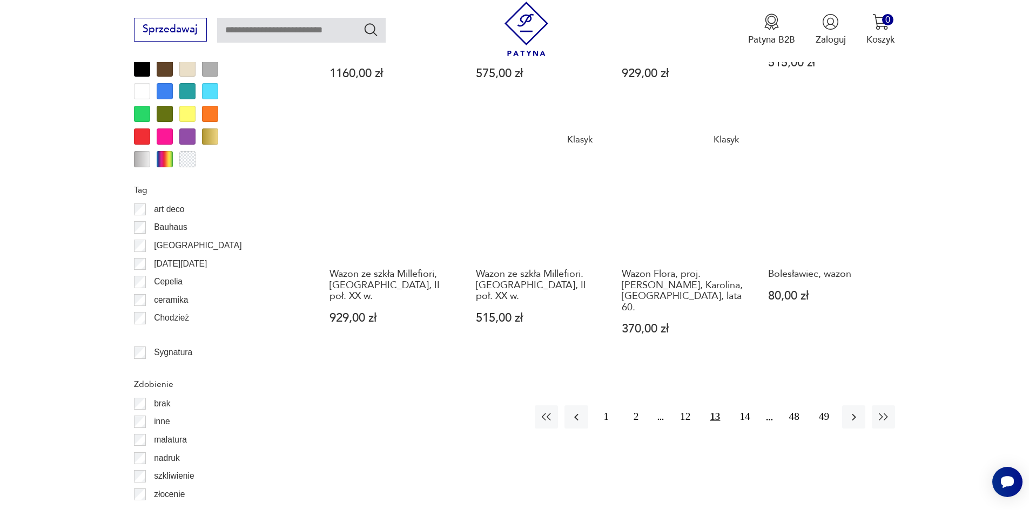
scroll to position [1257, 0]
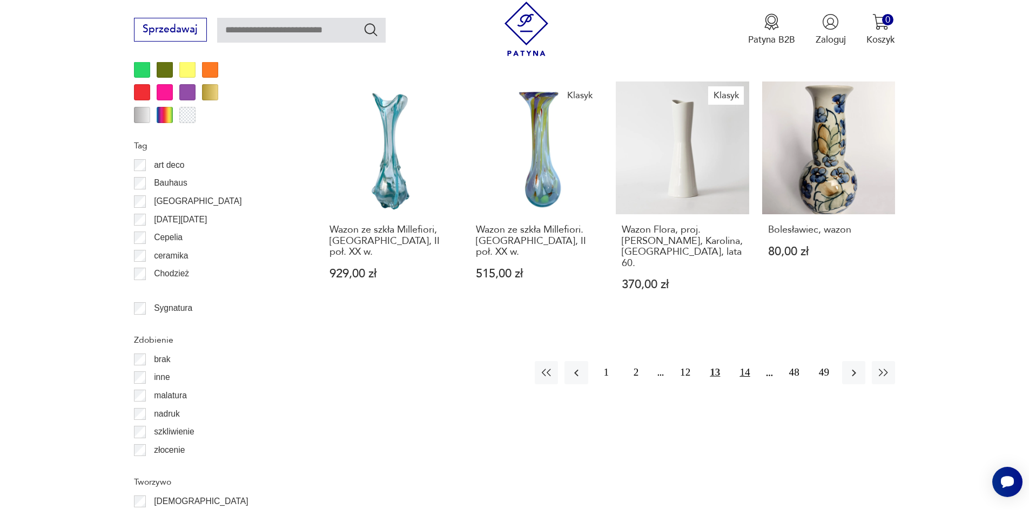
click at [744, 361] on button "14" at bounding box center [744, 372] width 23 height 23
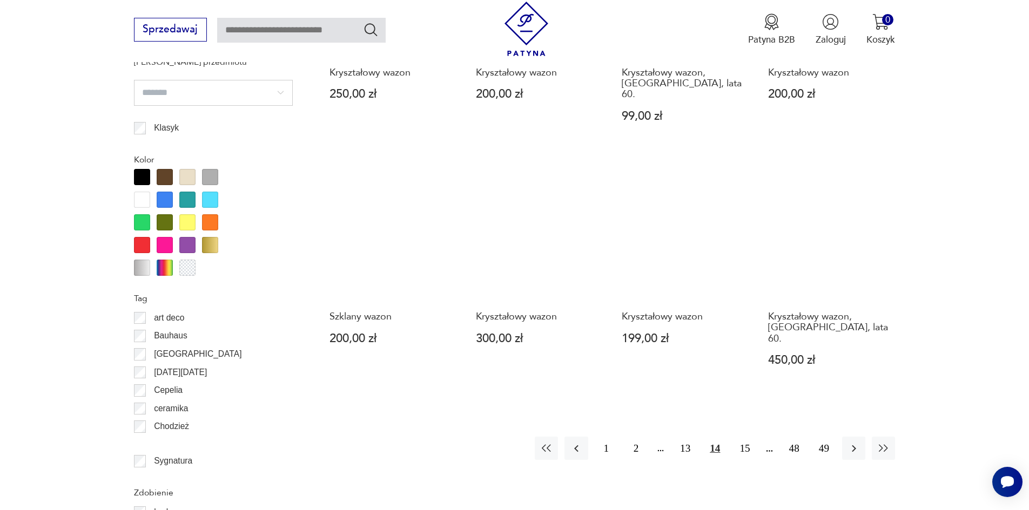
scroll to position [1130, 0]
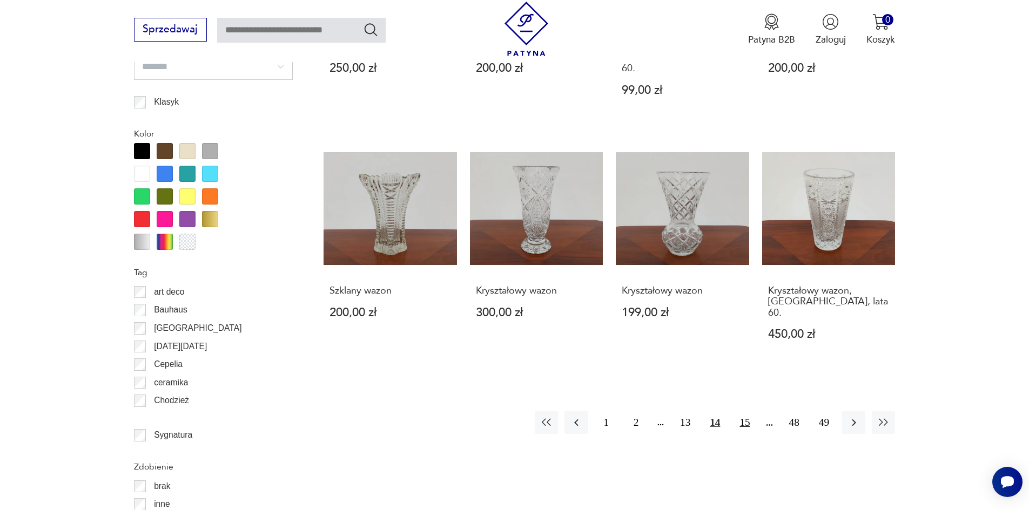
click at [747, 411] on button "15" at bounding box center [744, 422] width 23 height 23
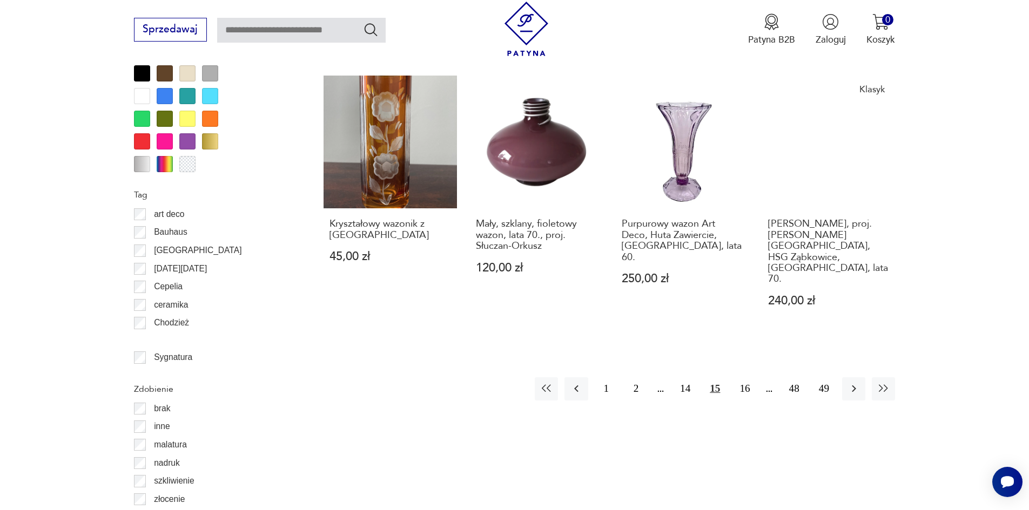
scroll to position [1244, 0]
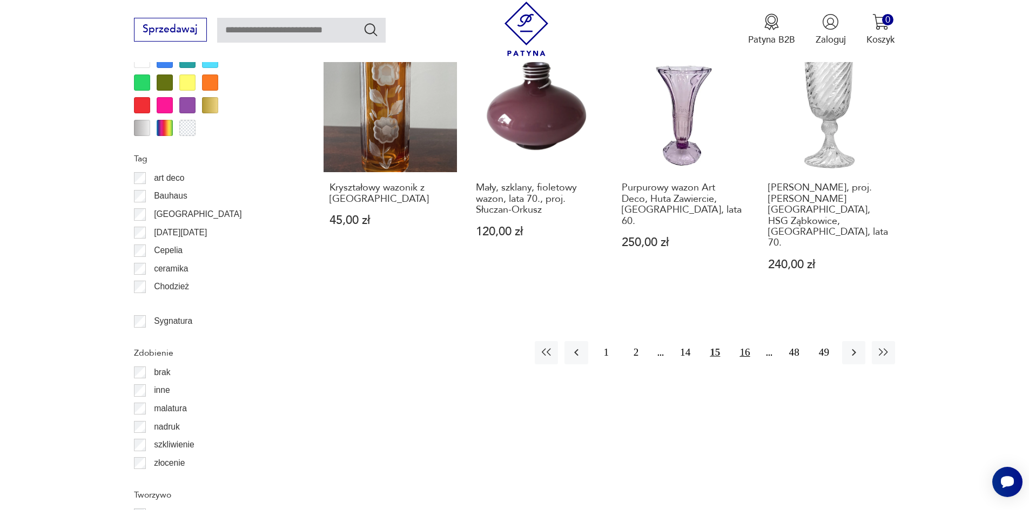
click at [742, 341] on button "16" at bounding box center [744, 352] width 23 height 23
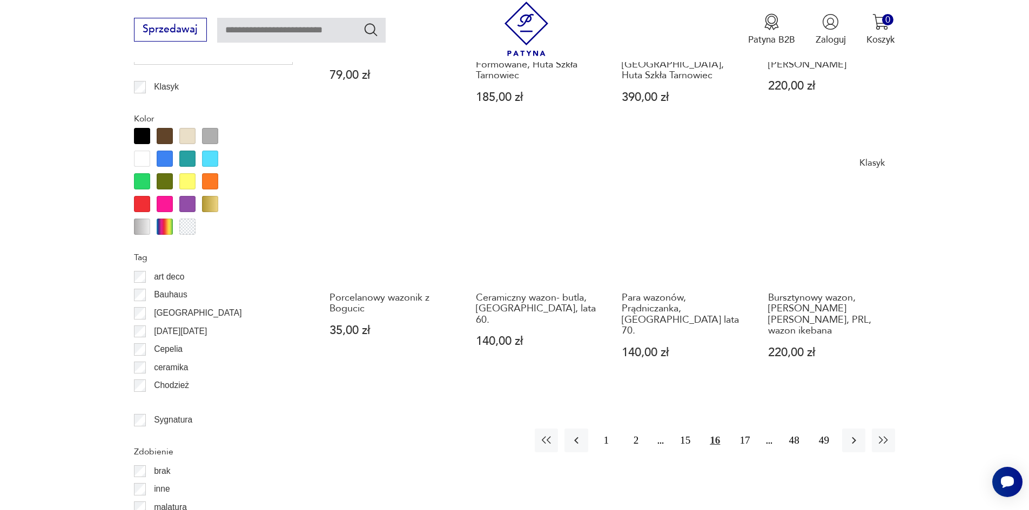
scroll to position [1226, 0]
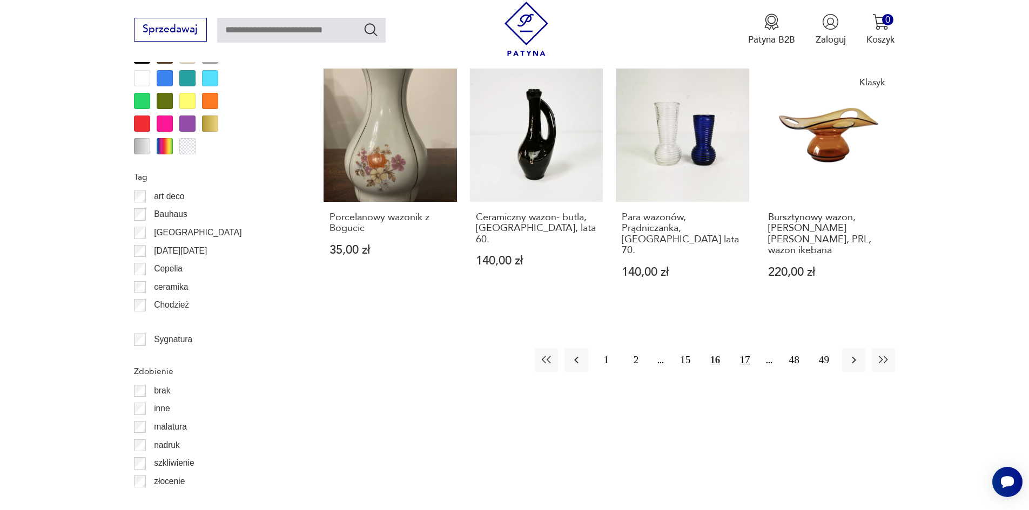
click at [744, 349] on button "17" at bounding box center [744, 359] width 23 height 23
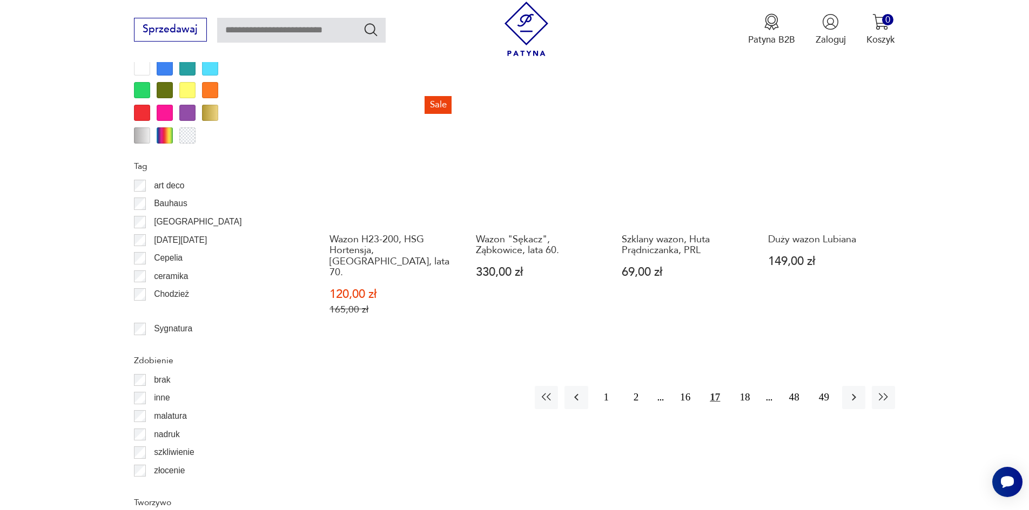
scroll to position [1239, 0]
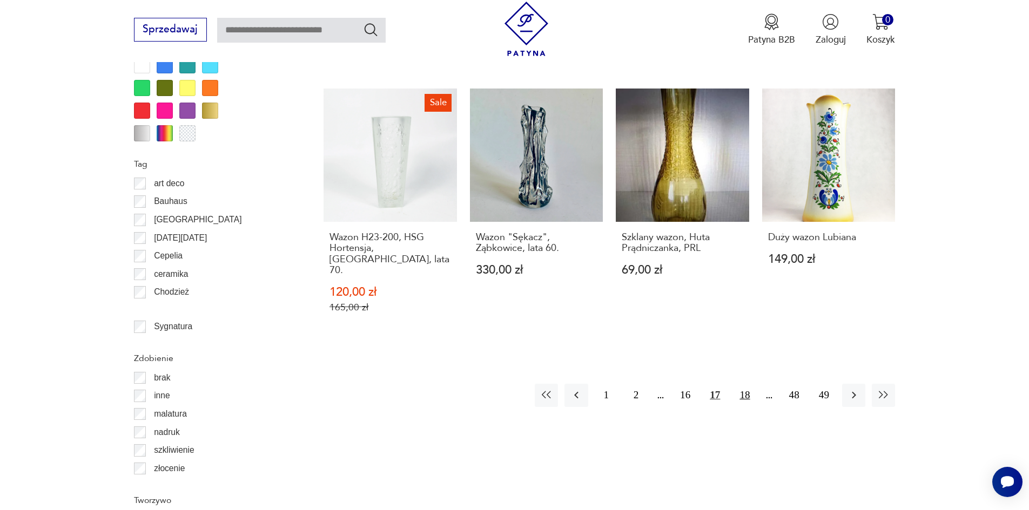
click at [741, 384] on button "18" at bounding box center [744, 395] width 23 height 23
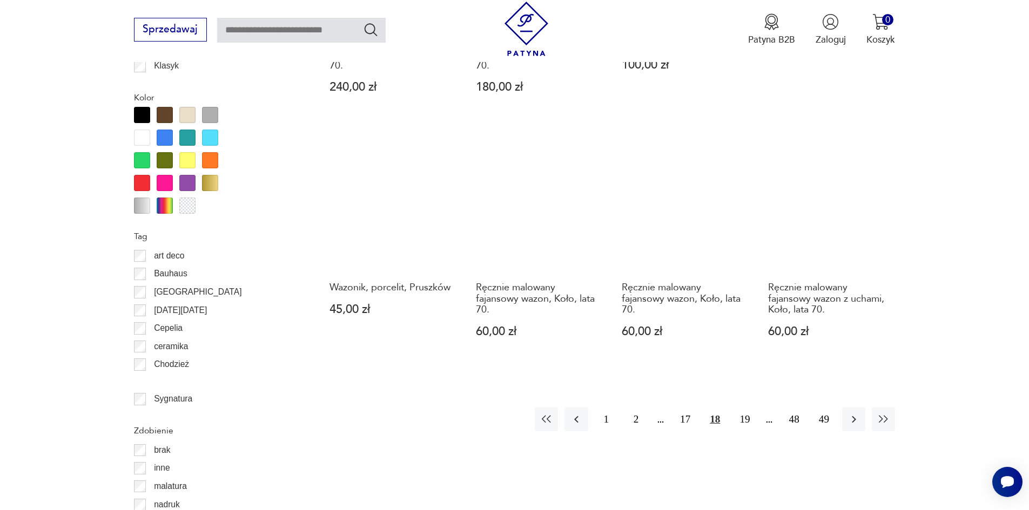
scroll to position [1200, 0]
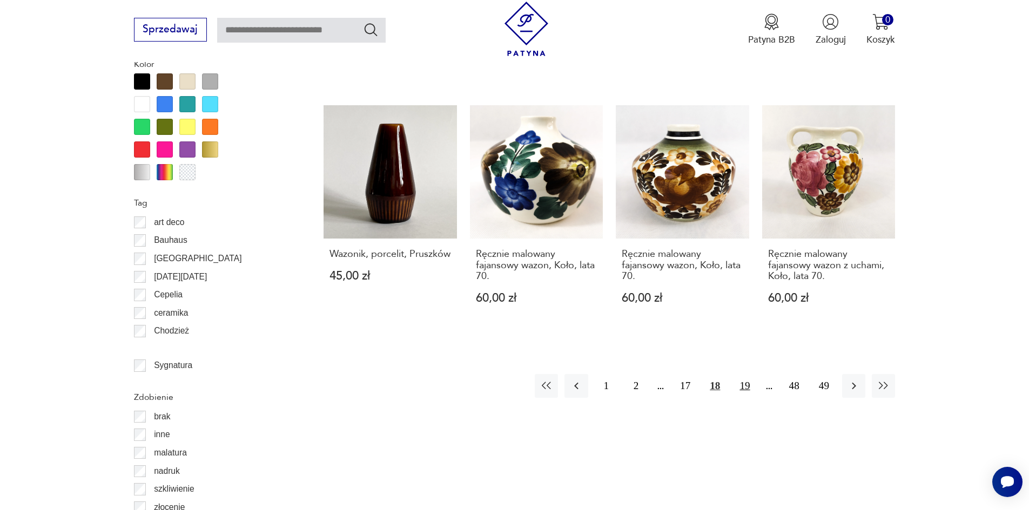
click at [748, 374] on button "19" at bounding box center [744, 385] width 23 height 23
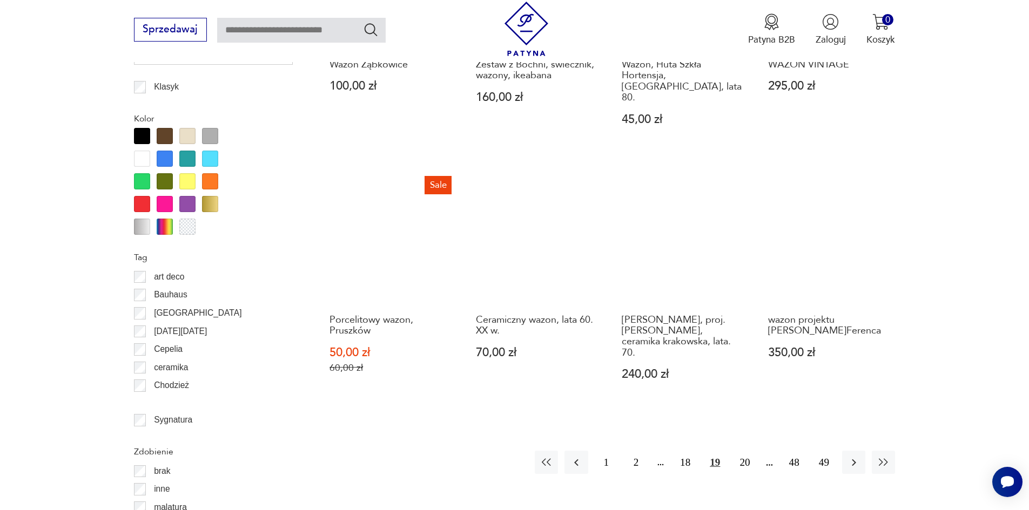
scroll to position [1164, 0]
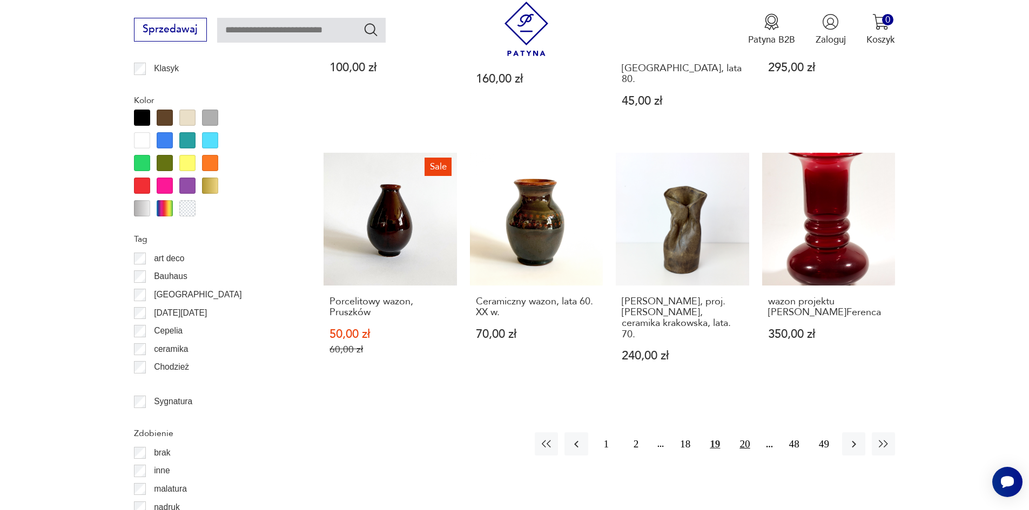
click at [746, 432] on button "20" at bounding box center [744, 443] width 23 height 23
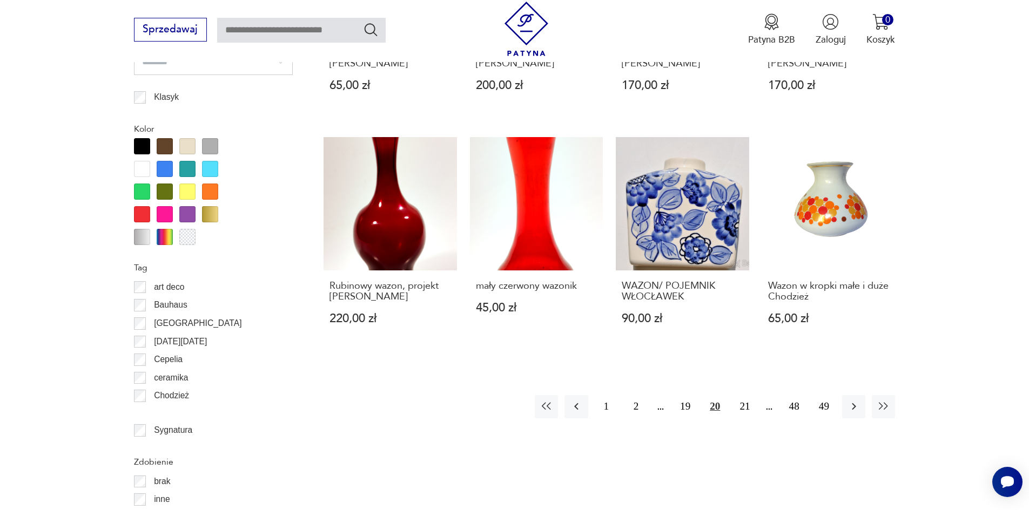
scroll to position [1138, 0]
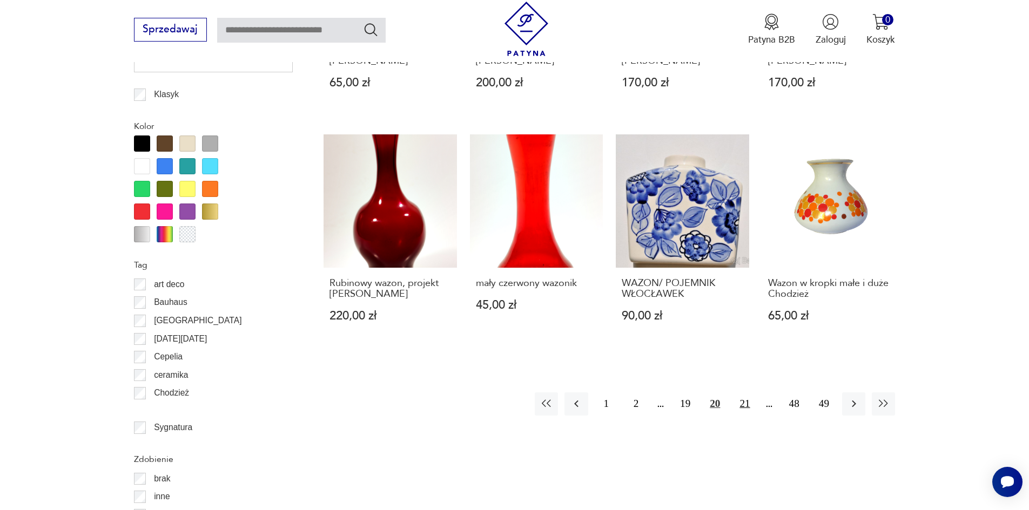
click at [745, 404] on button "21" at bounding box center [744, 404] width 23 height 23
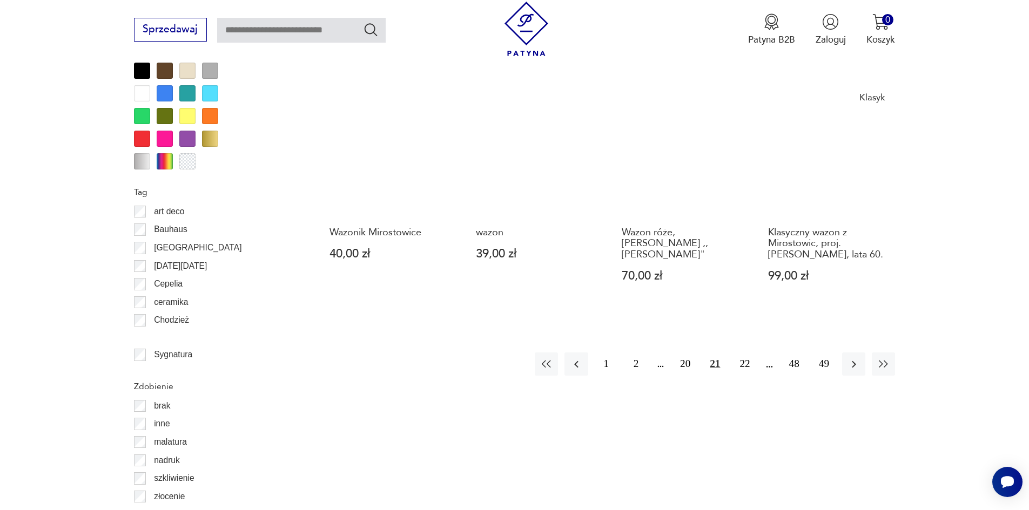
scroll to position [1249, 0]
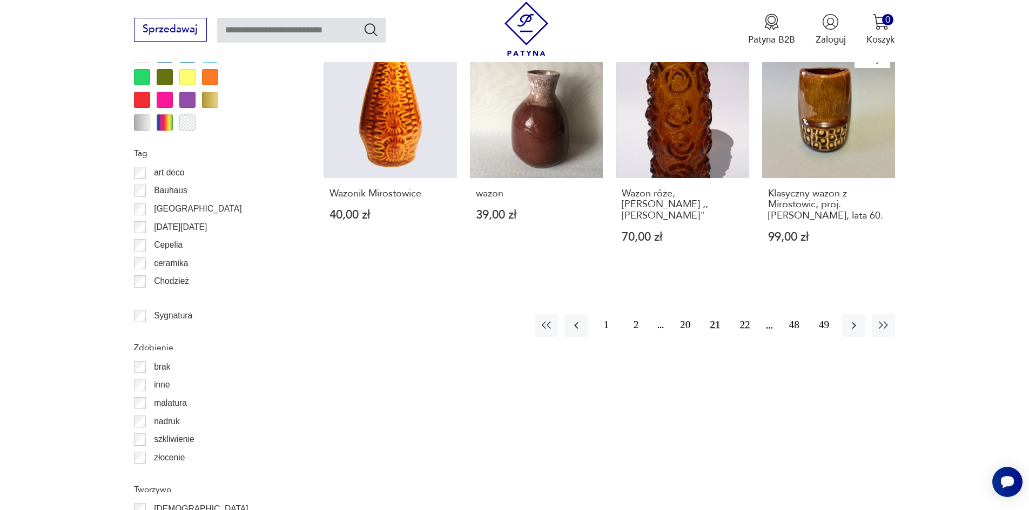
click at [750, 314] on button "22" at bounding box center [744, 325] width 23 height 23
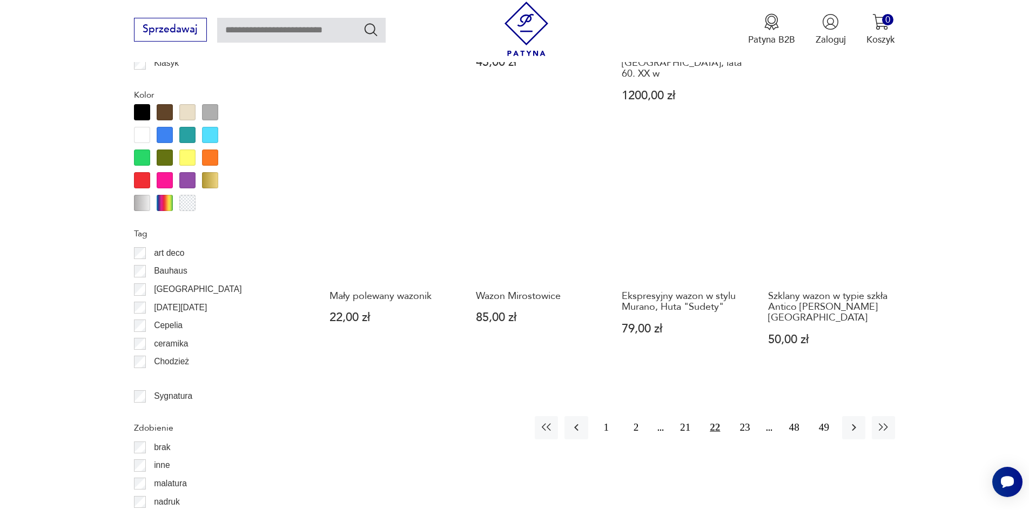
scroll to position [1195, 0]
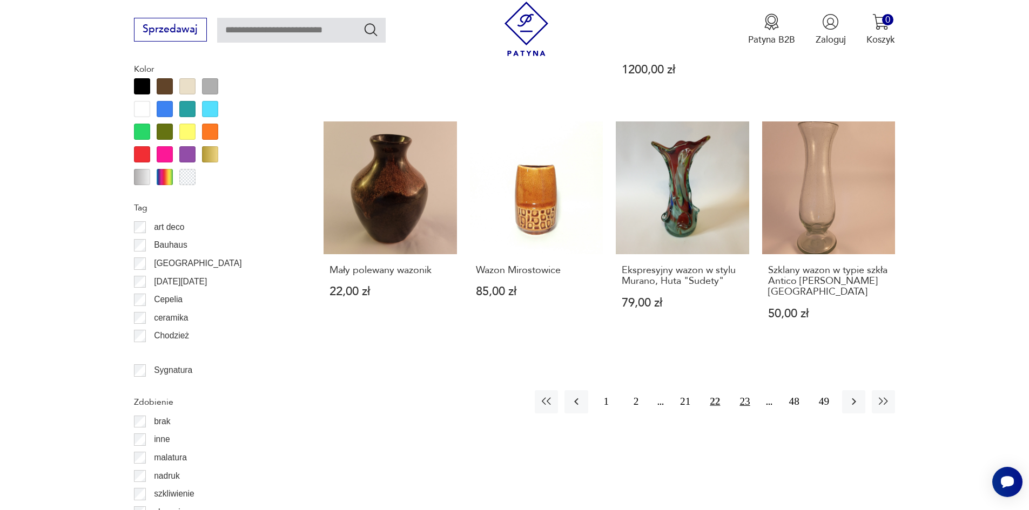
click at [745, 390] on button "23" at bounding box center [744, 401] width 23 height 23
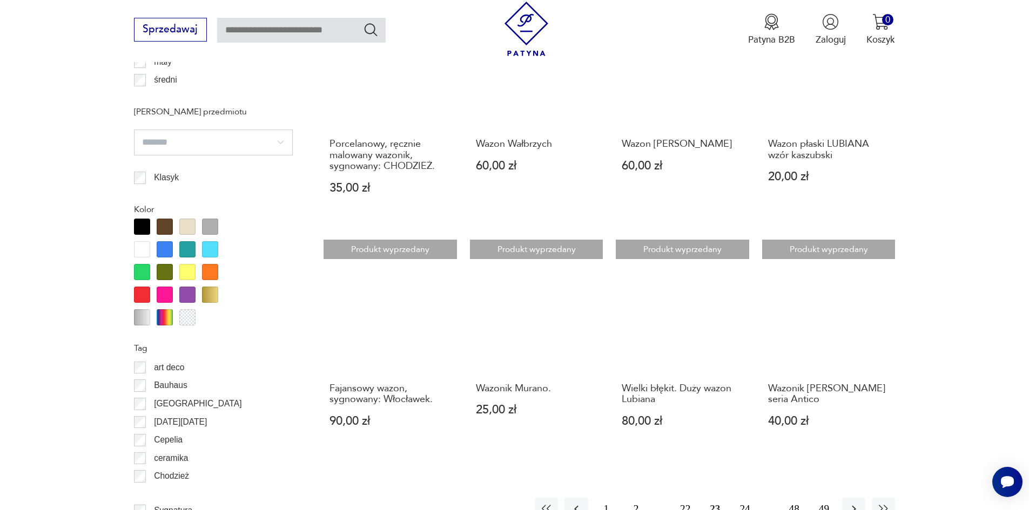
scroll to position [1099, 0]
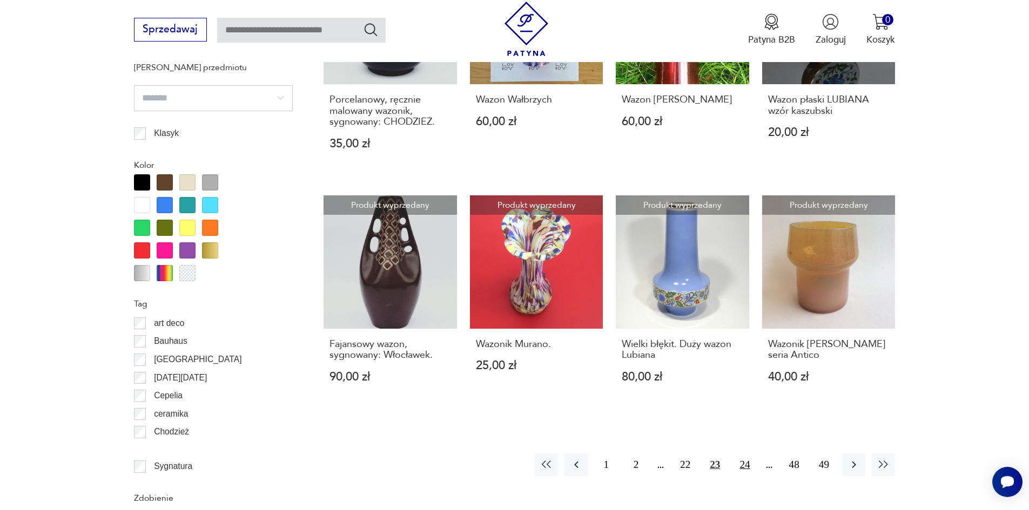
click at [742, 457] on button "24" at bounding box center [744, 465] width 23 height 23
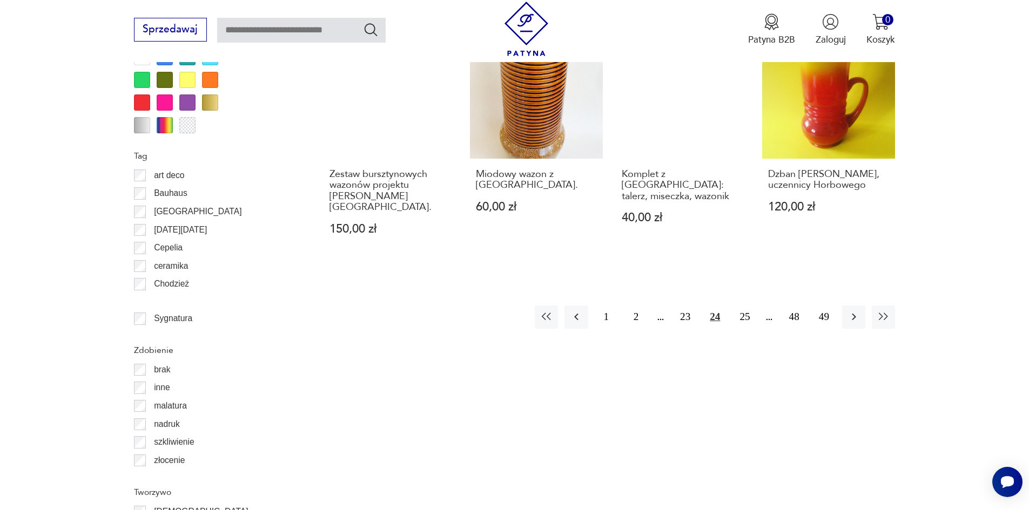
scroll to position [1236, 0]
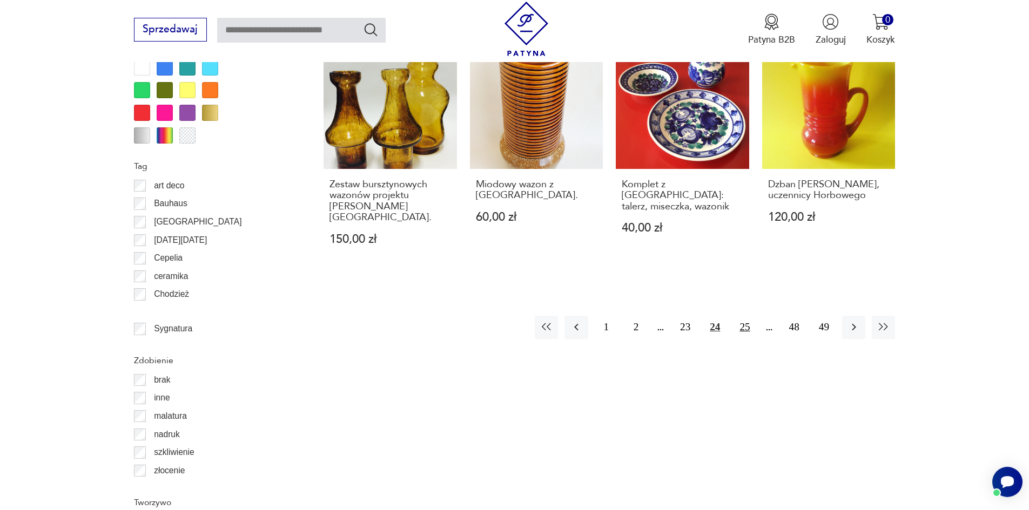
click at [743, 327] on button "25" at bounding box center [744, 327] width 23 height 23
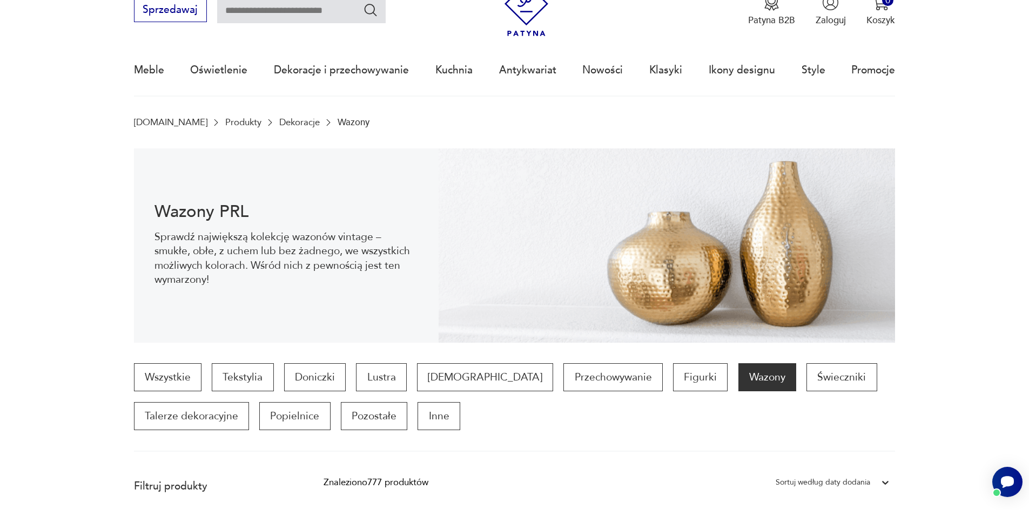
scroll to position [53, 0]
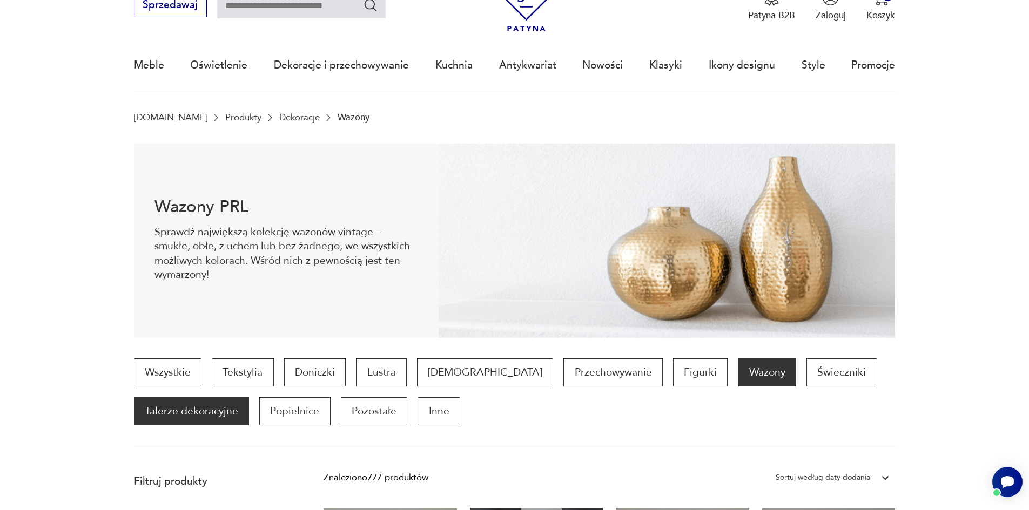
click at [163, 405] on p "Talerze dekoracyjne" at bounding box center [191, 411] width 115 height 28
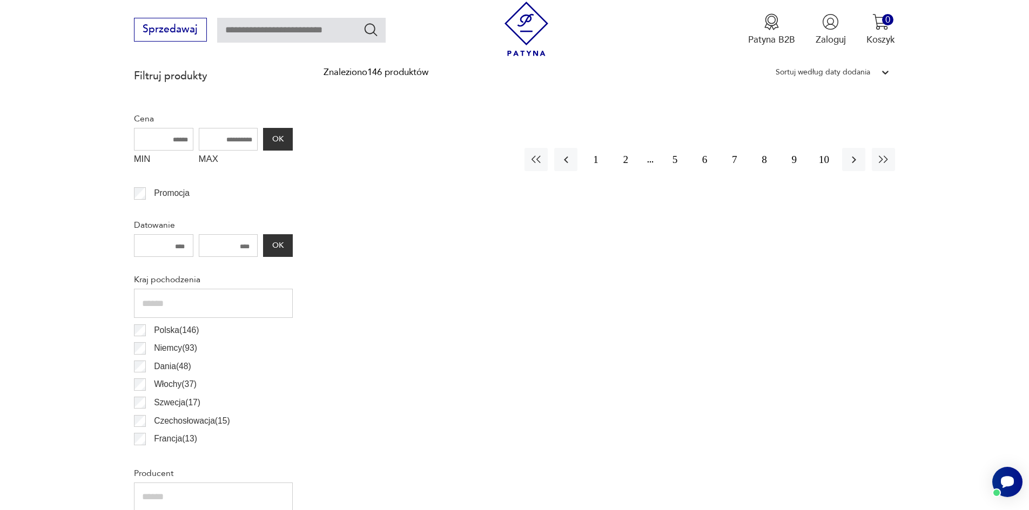
scroll to position [462, 0]
click at [592, 158] on button "1" at bounding box center [595, 156] width 23 height 23
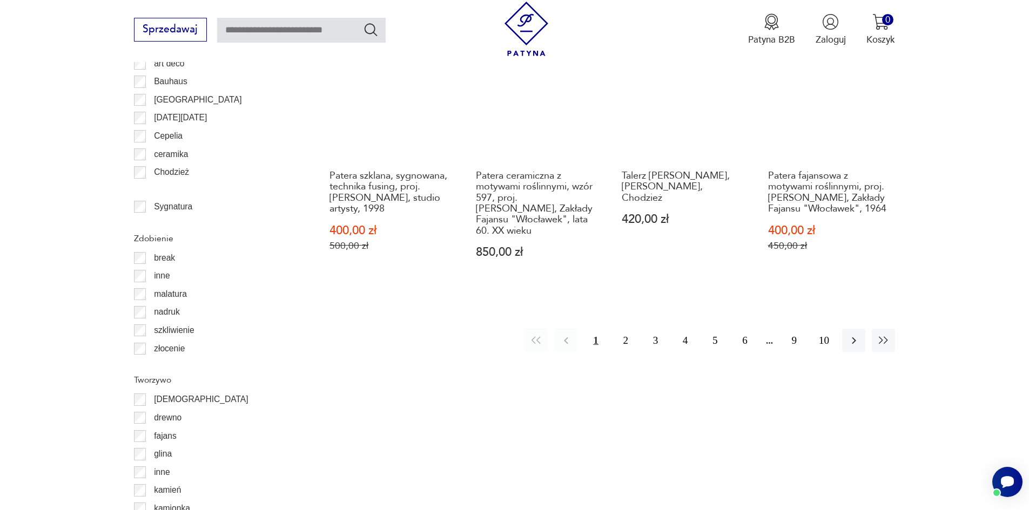
scroll to position [1328, 0]
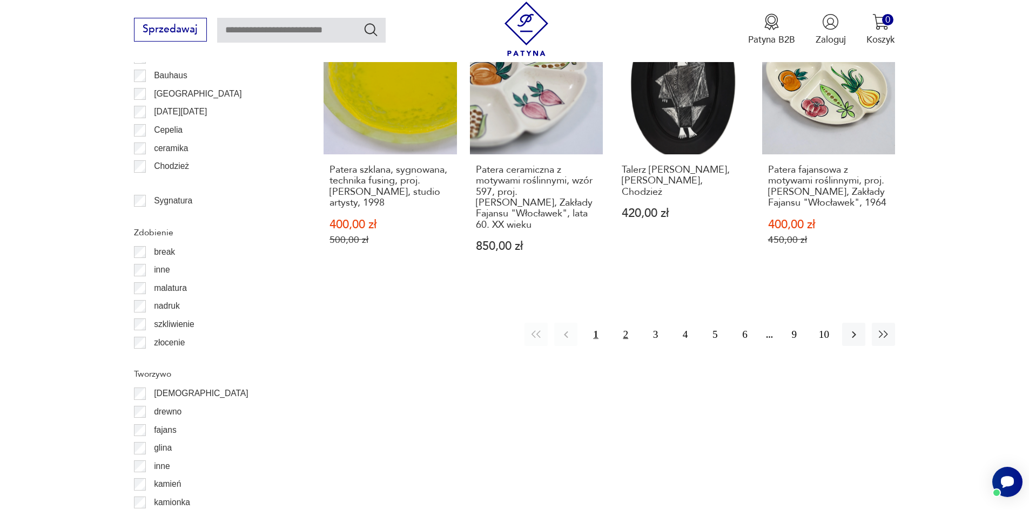
click at [623, 323] on button "2" at bounding box center [625, 334] width 23 height 23
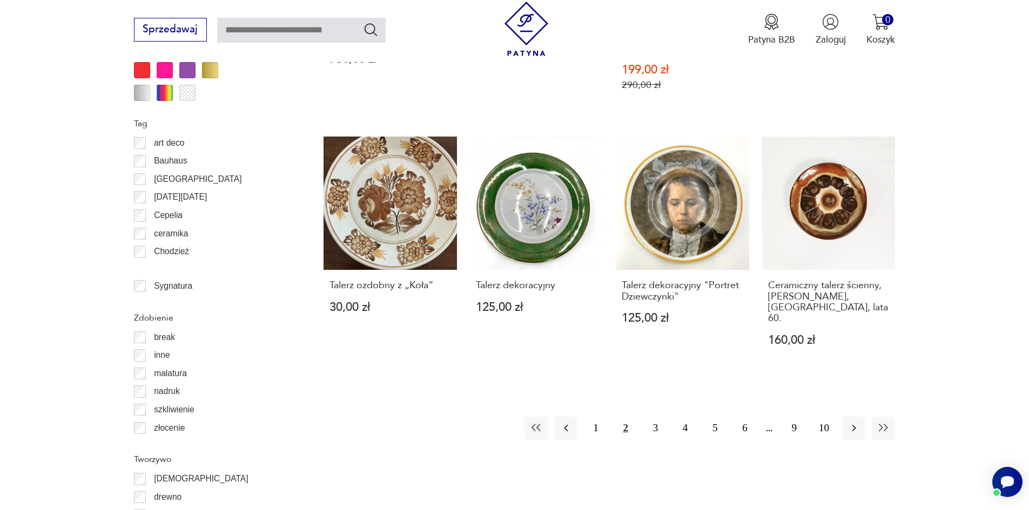
scroll to position [1253, 0]
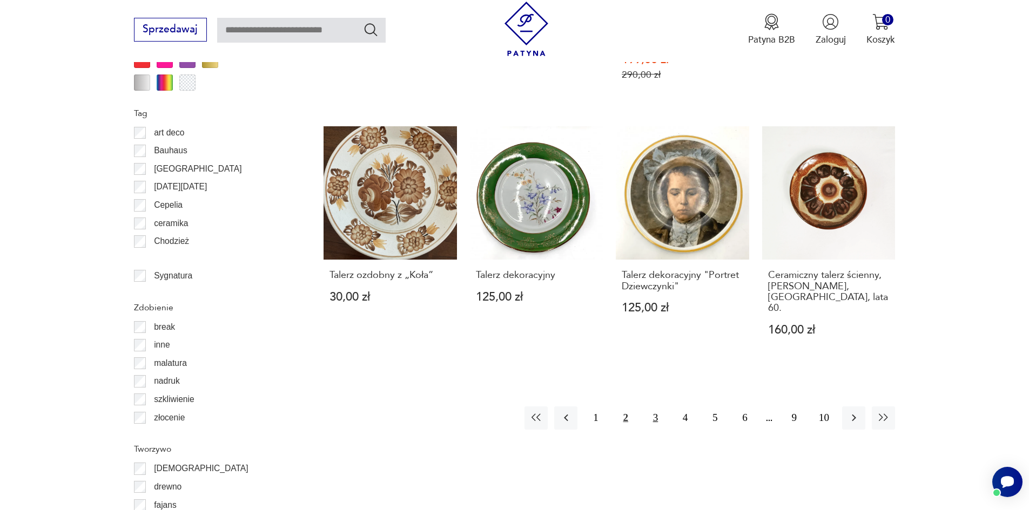
click at [654, 407] on button "3" at bounding box center [655, 418] width 23 height 23
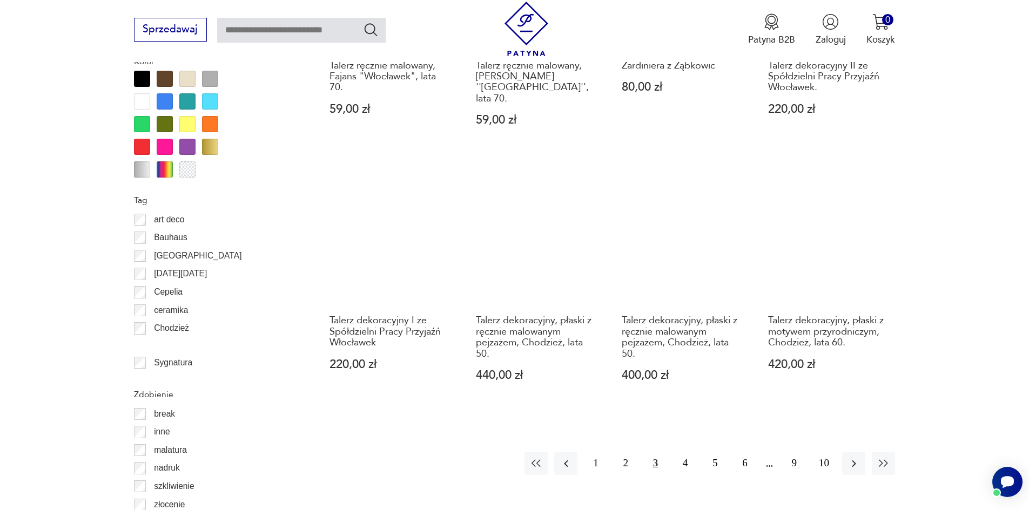
scroll to position [1222, 0]
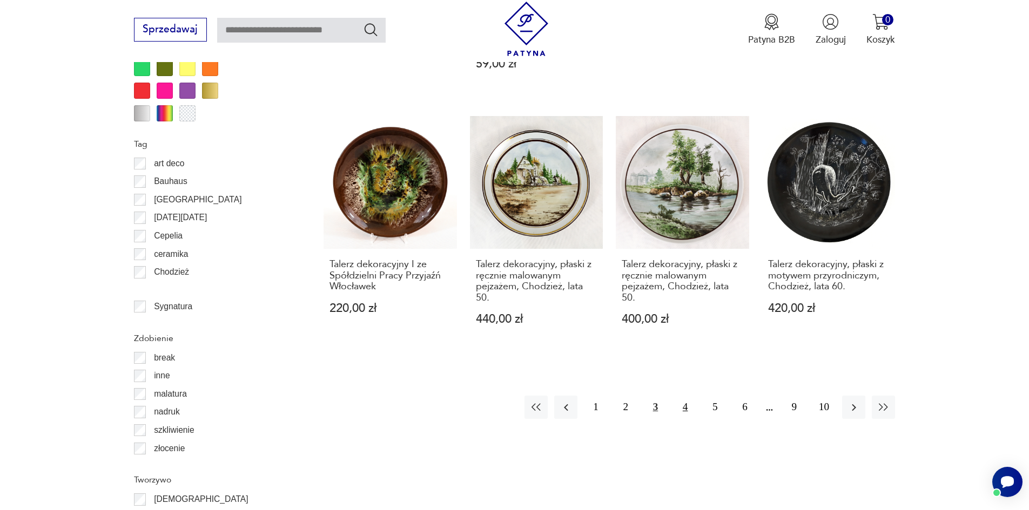
click at [686, 396] on button "4" at bounding box center [684, 407] width 23 height 23
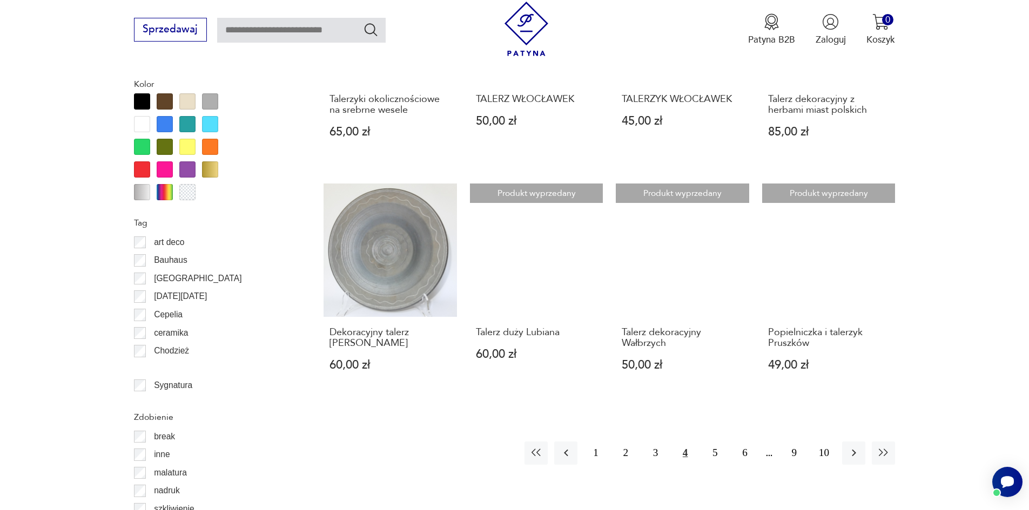
scroll to position [1187, 0]
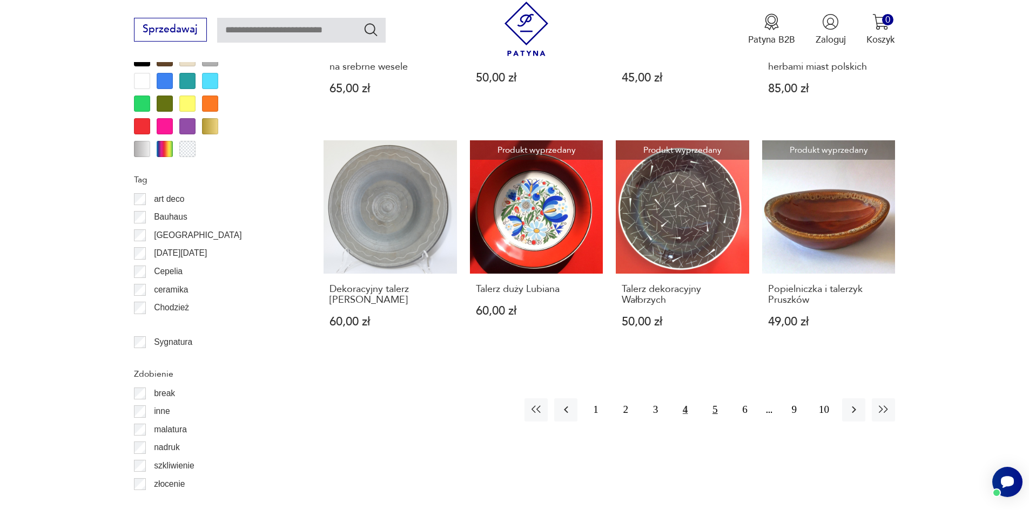
click at [717, 398] on button "5" at bounding box center [714, 409] width 23 height 23
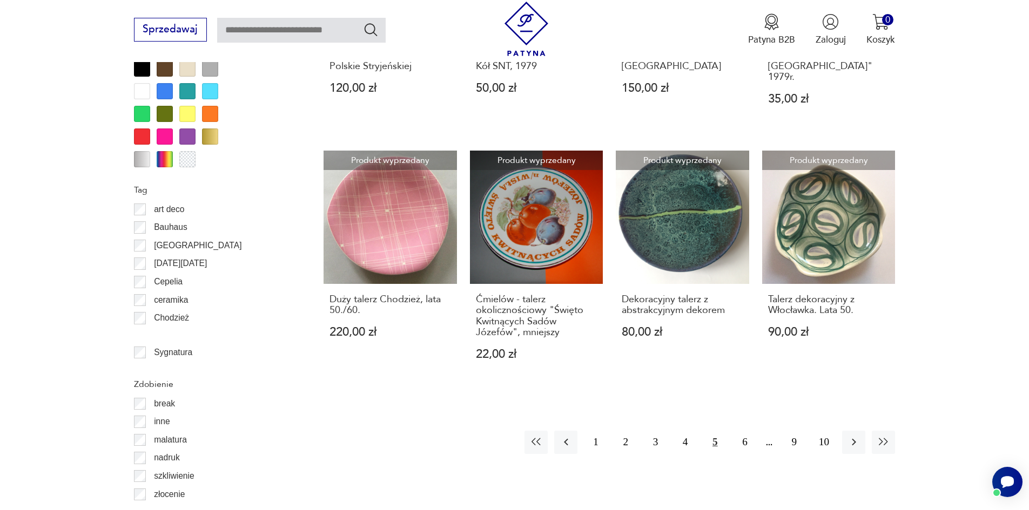
scroll to position [1281, 0]
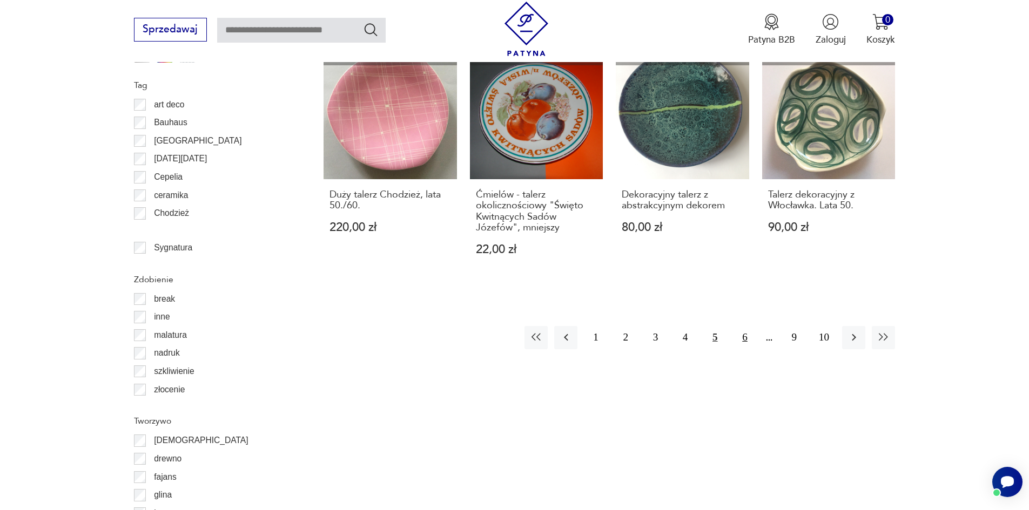
click at [744, 328] on button "6" at bounding box center [744, 337] width 23 height 23
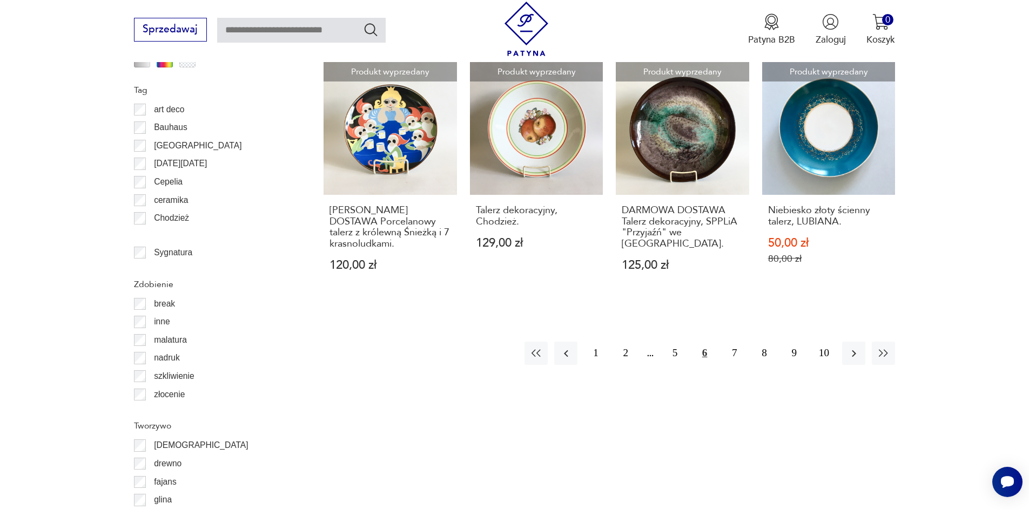
scroll to position [1279, 0]
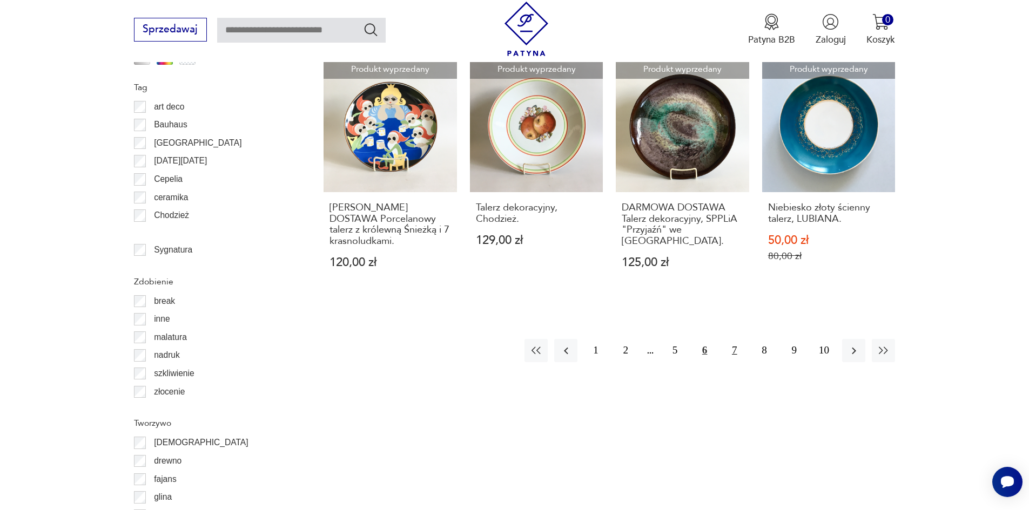
click at [737, 339] on button "7" at bounding box center [733, 350] width 23 height 23
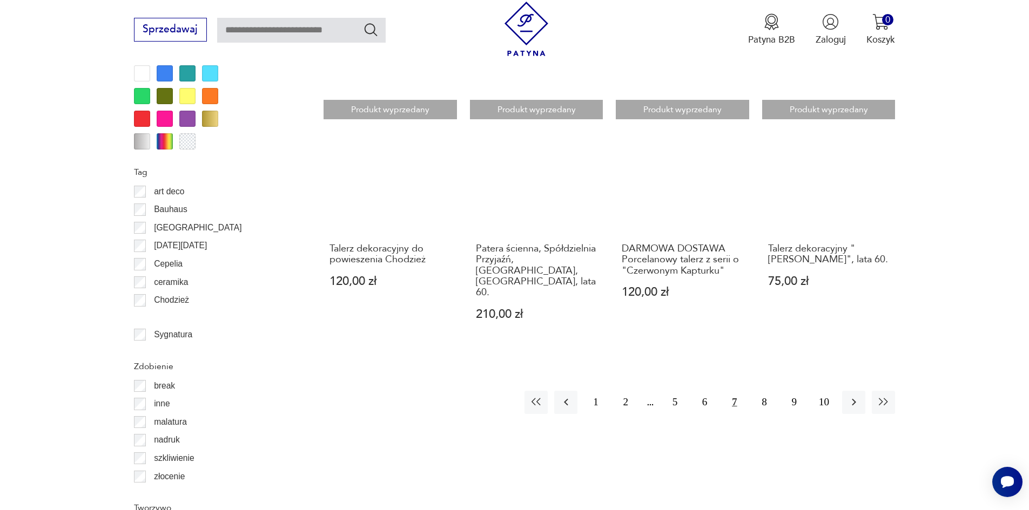
scroll to position [1238, 0]
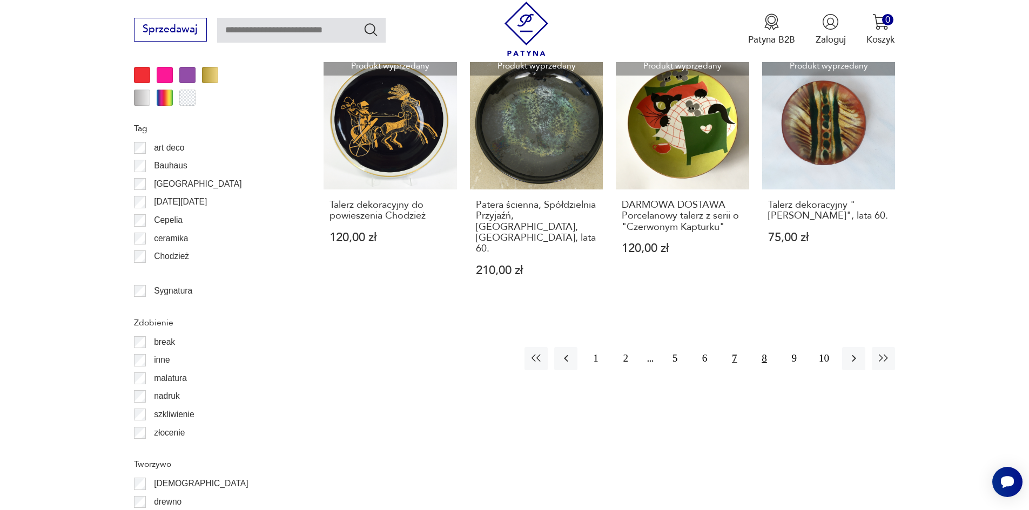
click at [760, 347] on button "8" at bounding box center [763, 358] width 23 height 23
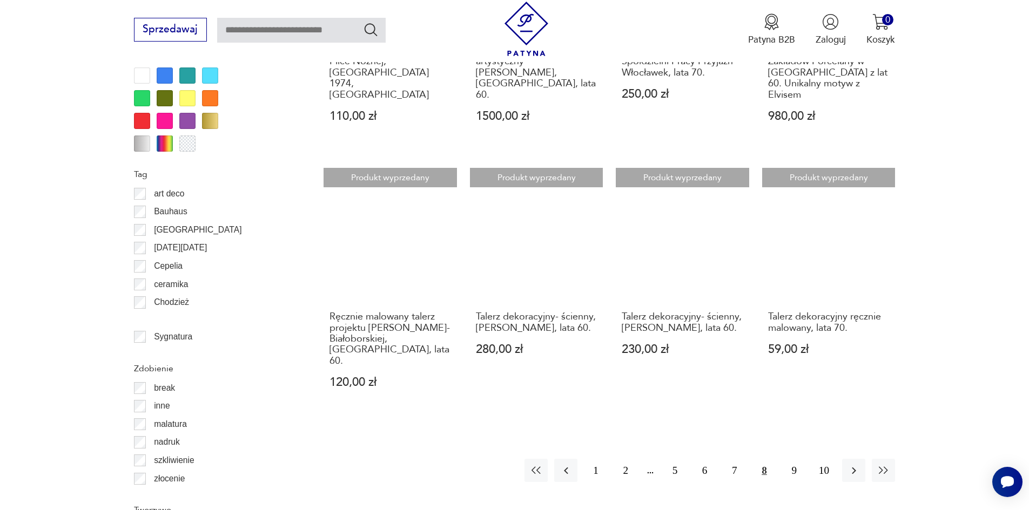
scroll to position [1238, 0]
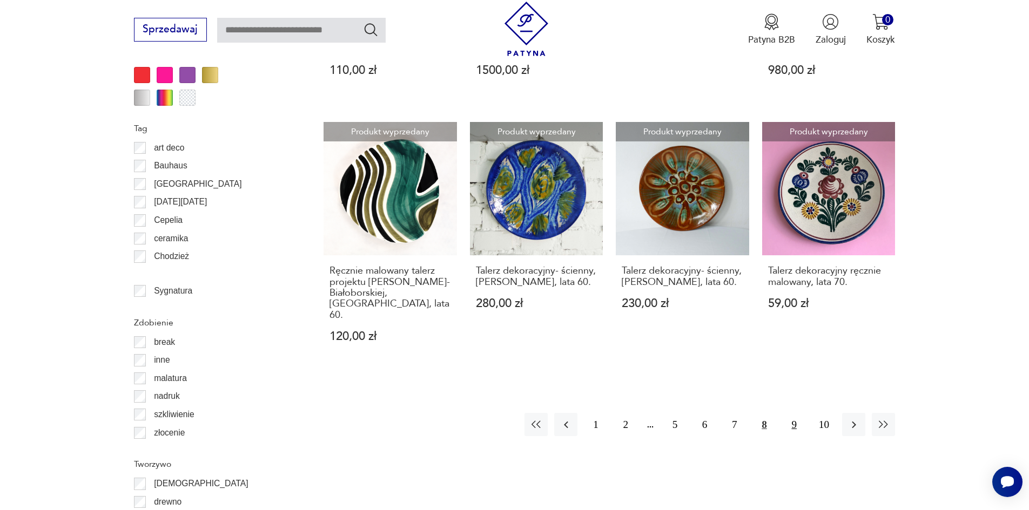
click at [793, 413] on button "9" at bounding box center [793, 424] width 23 height 23
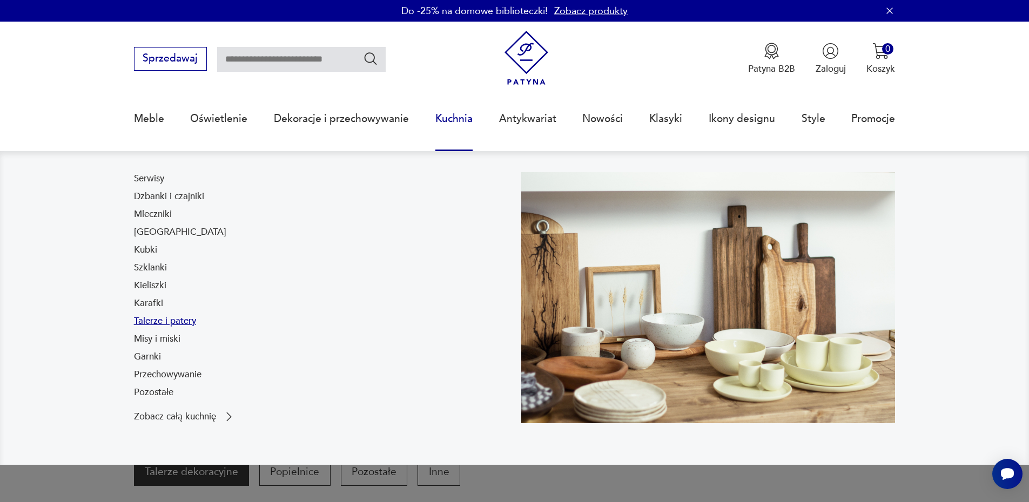
click at [184, 320] on link "Talerze i patery" at bounding box center [165, 321] width 62 height 13
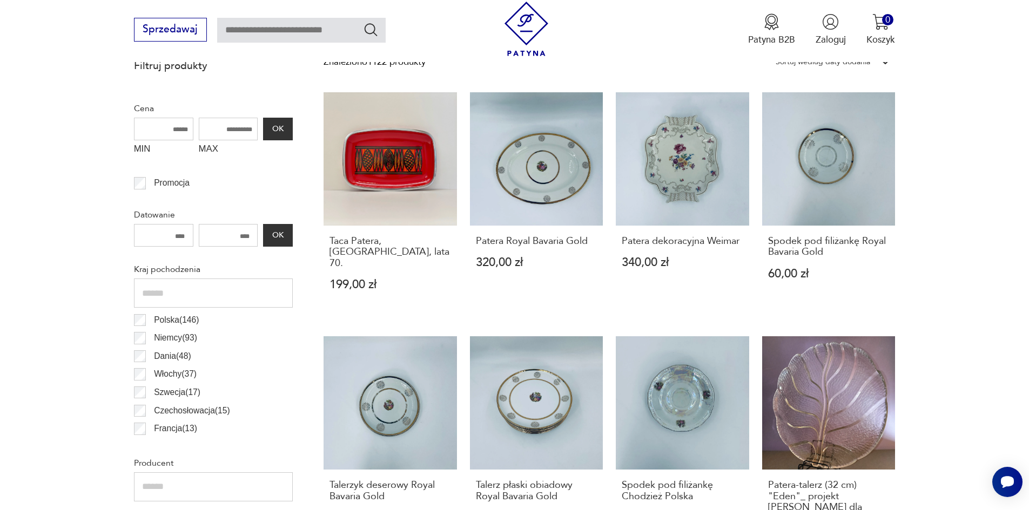
scroll to position [556, 0]
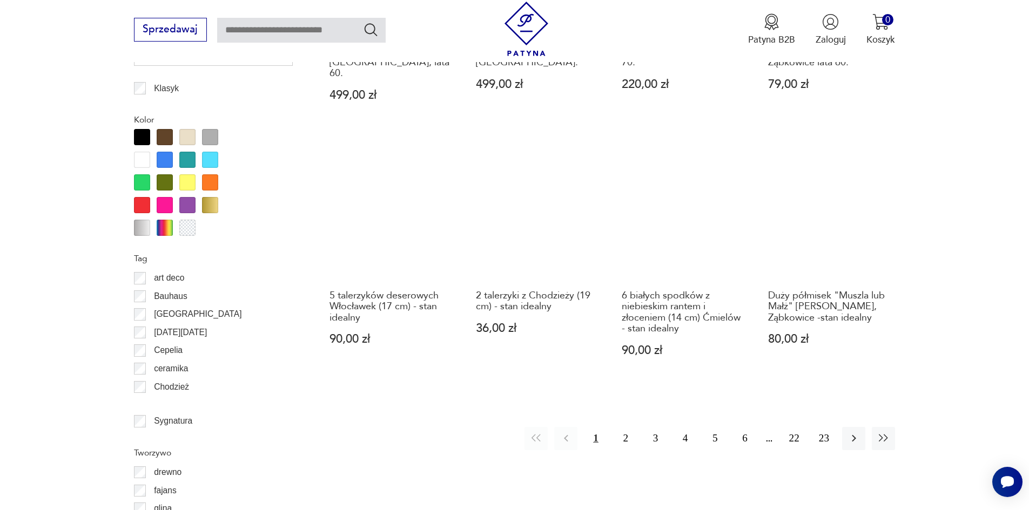
scroll to position [1259, 0]
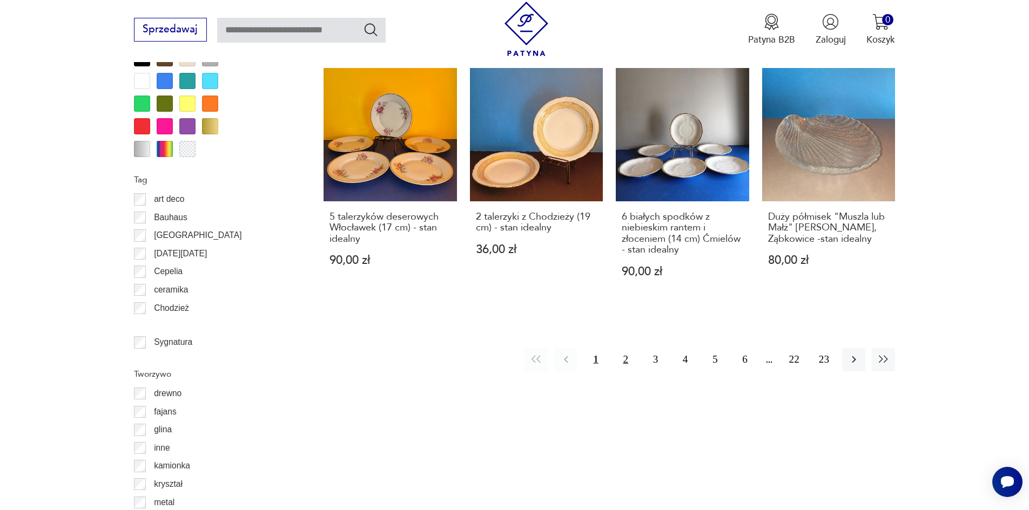
click at [627, 348] on button "2" at bounding box center [625, 359] width 23 height 23
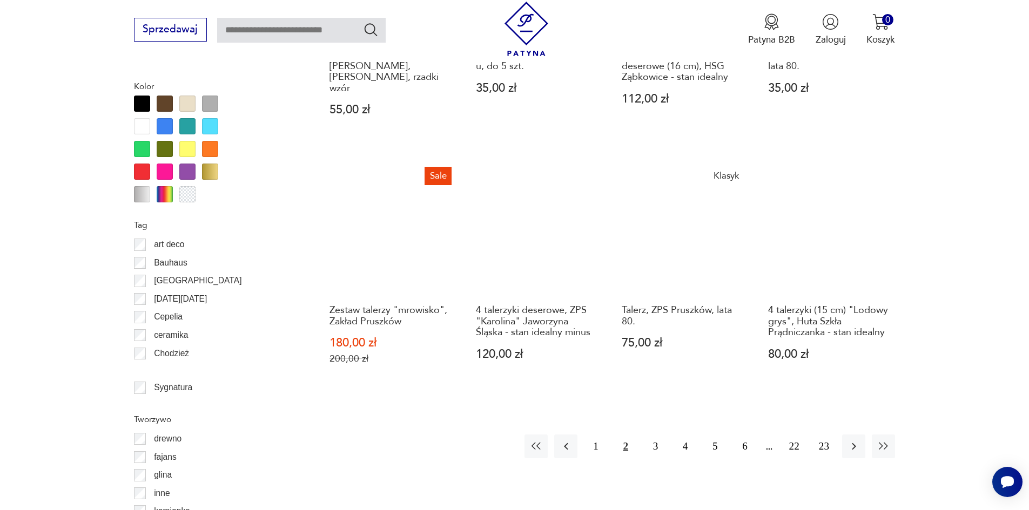
scroll to position [1231, 0]
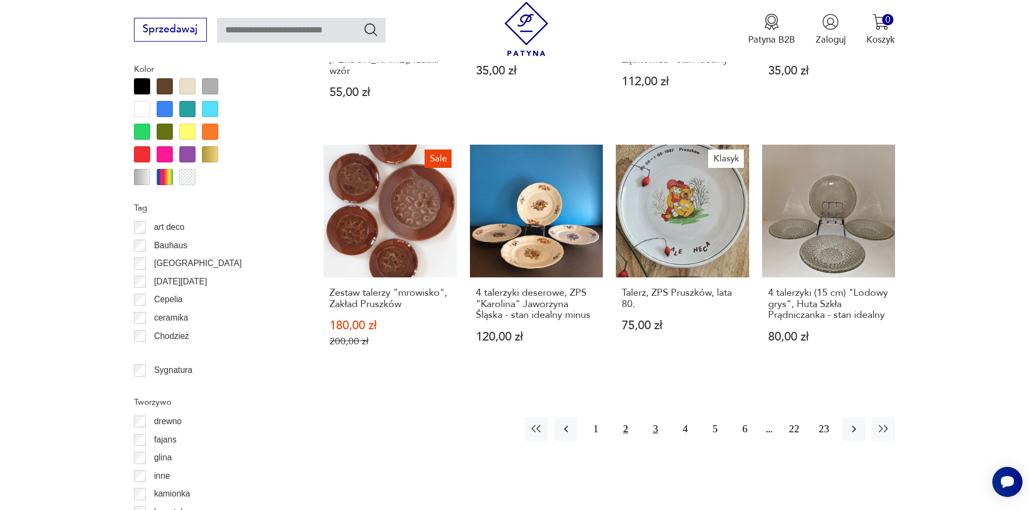
click at [657, 417] on button "3" at bounding box center [655, 428] width 23 height 23
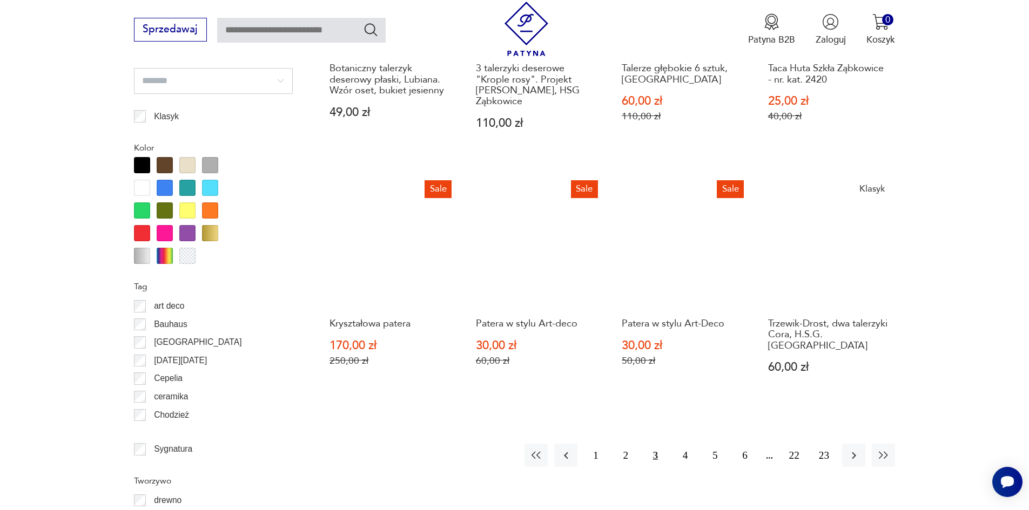
scroll to position [1214, 0]
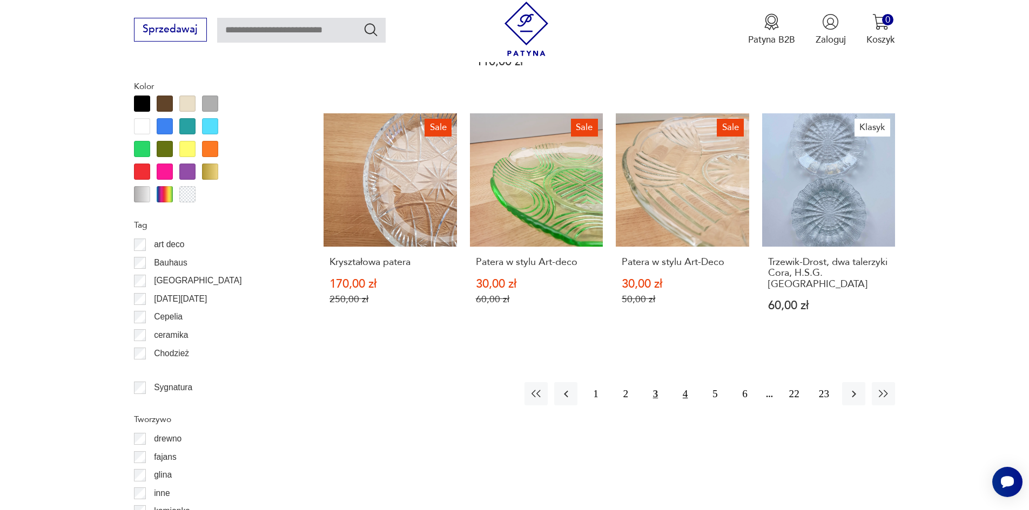
click at [684, 384] on button "4" at bounding box center [684, 393] width 23 height 23
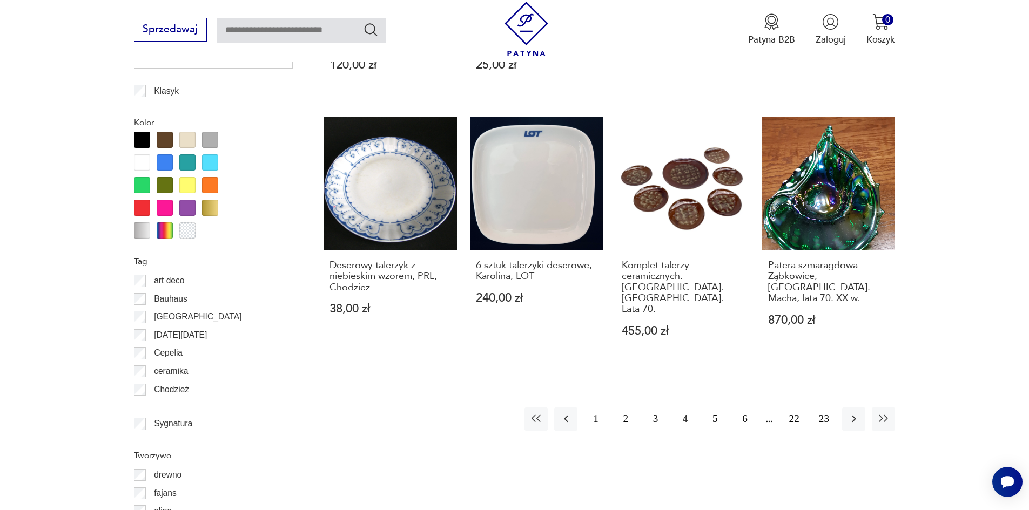
scroll to position [1186, 0]
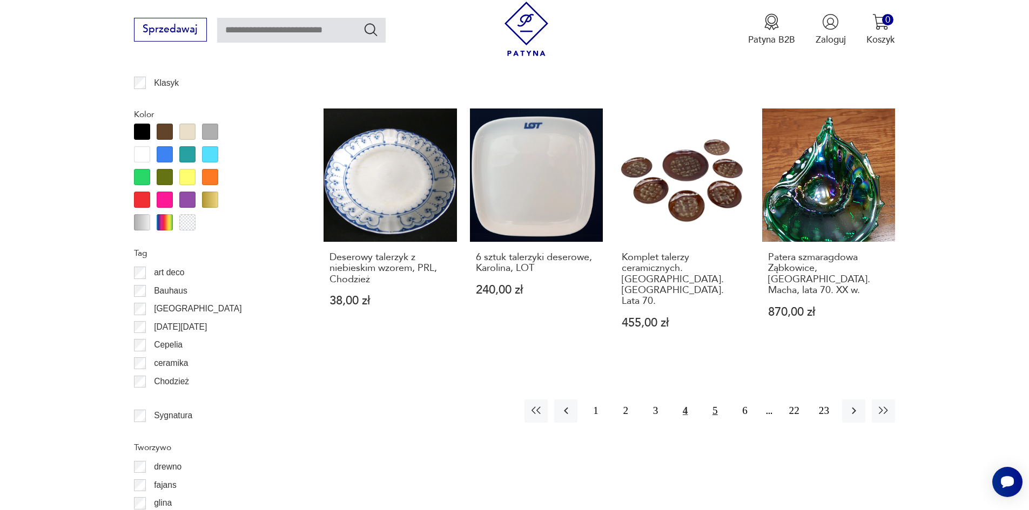
click at [719, 400] on button "5" at bounding box center [714, 411] width 23 height 23
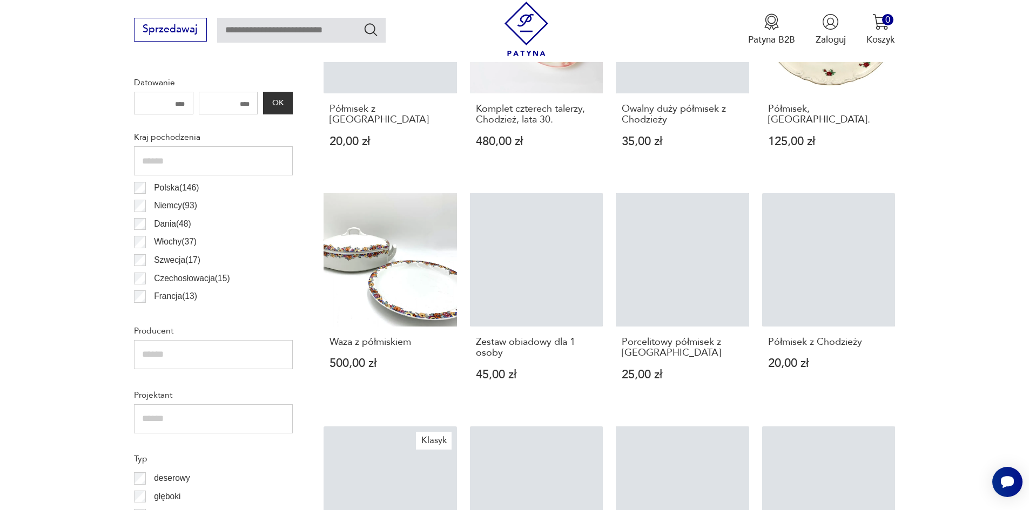
scroll to position [978, 0]
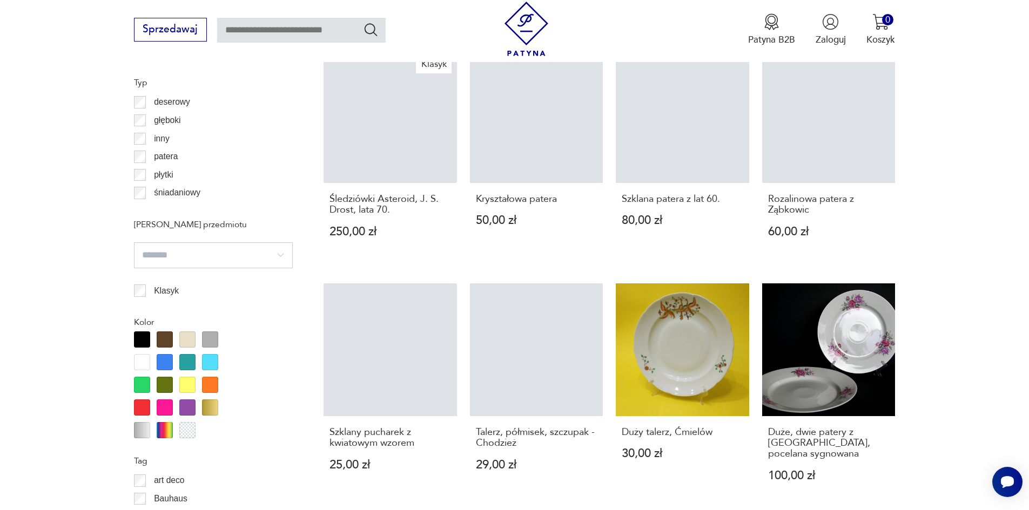
click at [165, 359] on div at bounding box center [165, 362] width 16 height 16
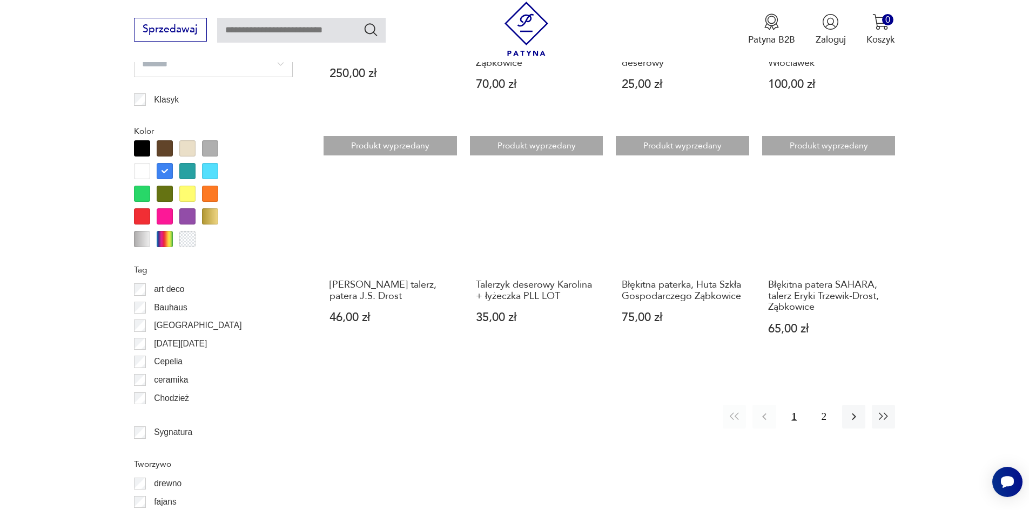
scroll to position [1192, 0]
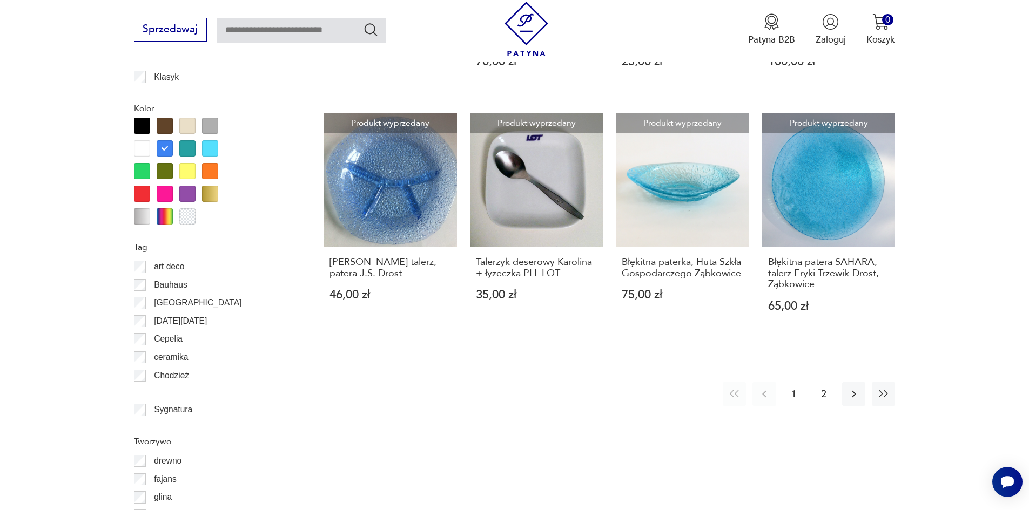
click at [830, 391] on button "2" at bounding box center [823, 393] width 23 height 23
